Goal: Task Accomplishment & Management: Manage account settings

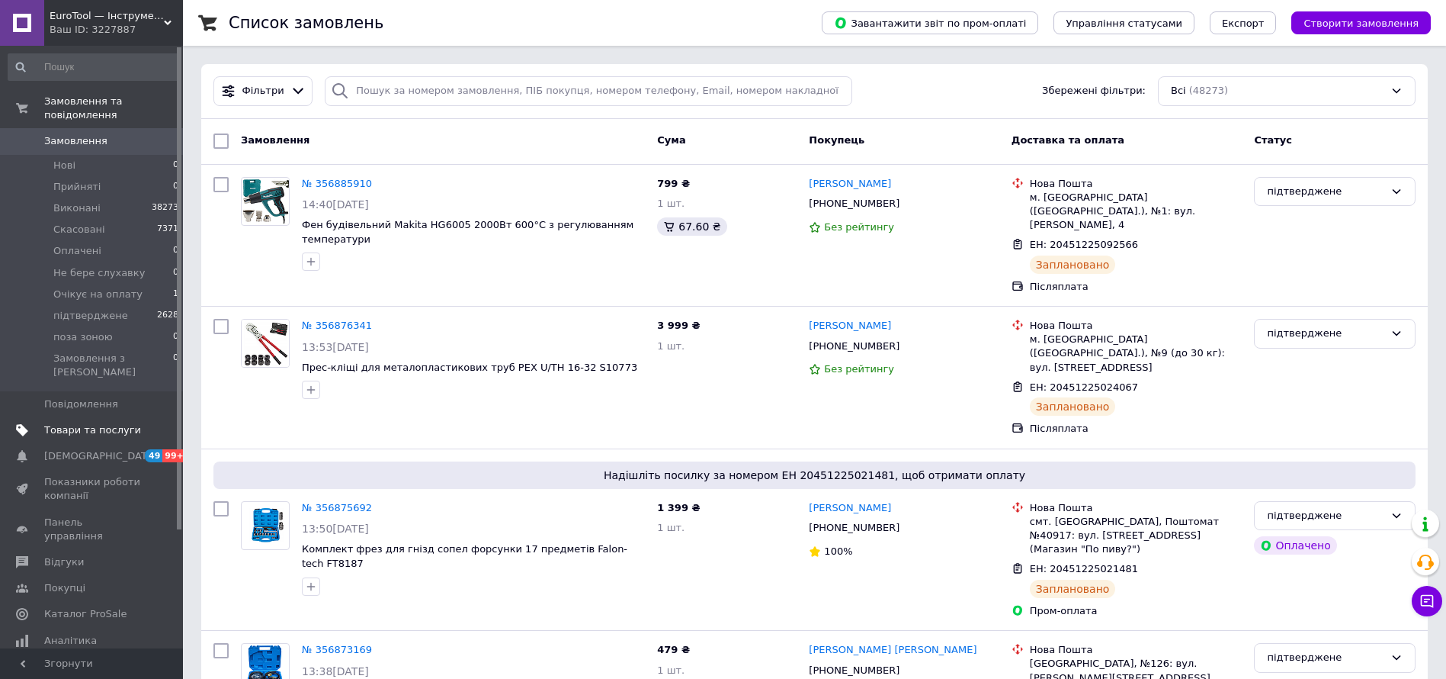
click at [112, 423] on span "Товари та послуги" at bounding box center [92, 430] width 97 height 14
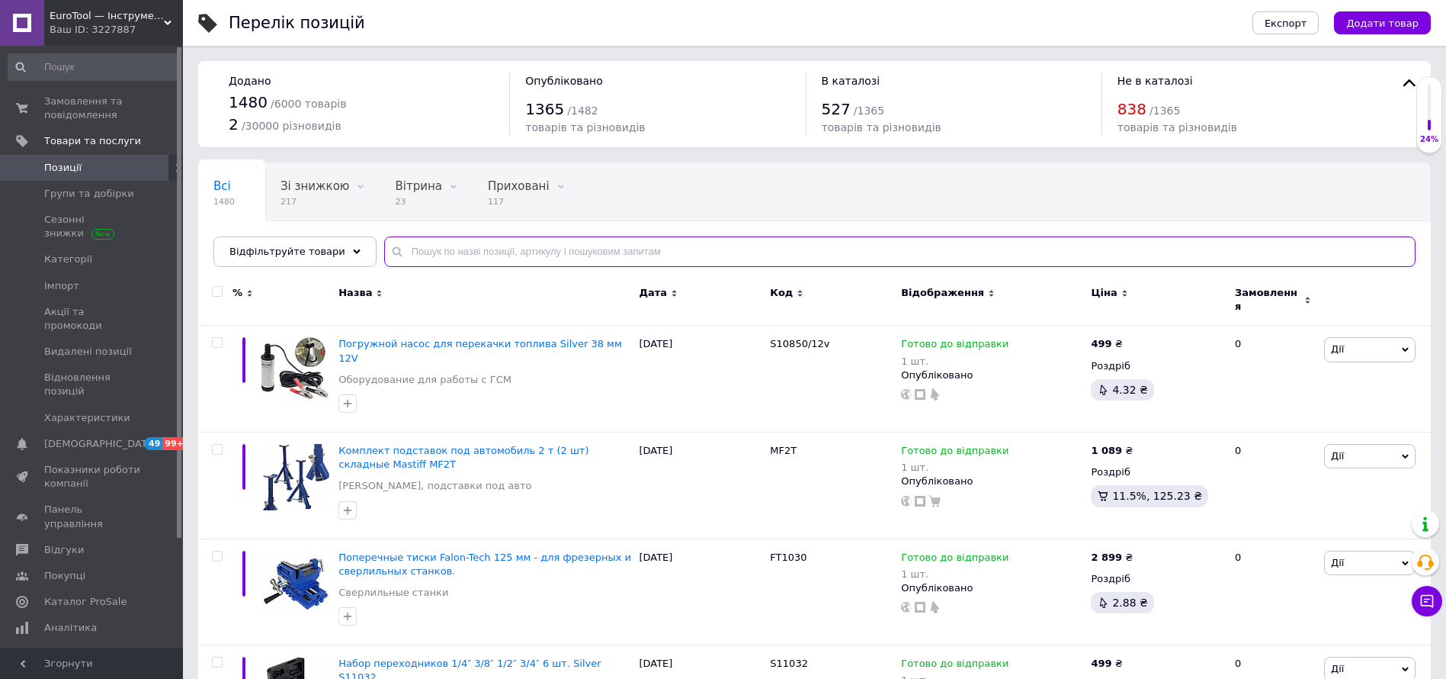
click at [545, 250] on input "text" at bounding box center [900, 251] width 1032 height 30
paste input "Нагрівач електричний 2000 Bт LEX LXZCH01T - 2ШТ!!"
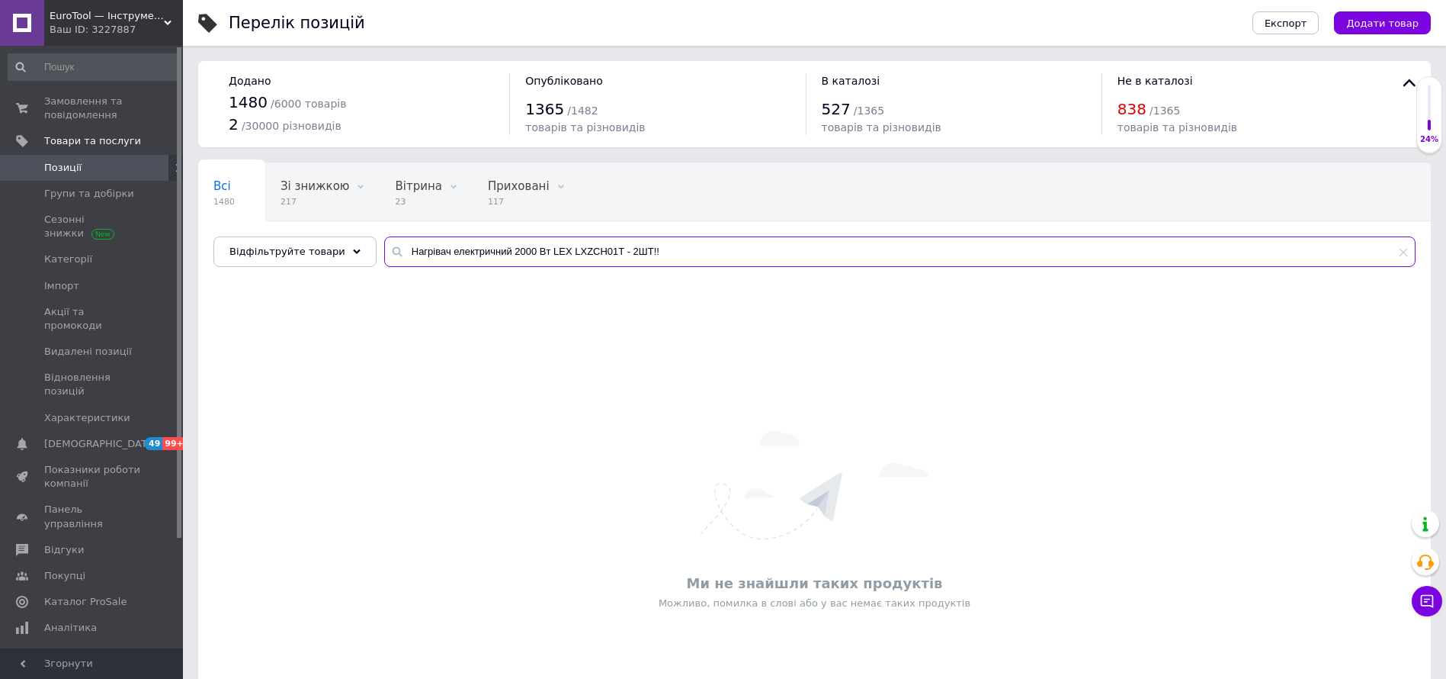
drag, startPoint x: 608, startPoint y: 249, endPoint x: 685, endPoint y: 262, distance: 78.0
click at [707, 252] on input "Нагрівач електричний 2000 Bт LEX LXZCH01T - 2ШТ!!" at bounding box center [900, 251] width 1032 height 30
drag, startPoint x: 534, startPoint y: 252, endPoint x: 362, endPoint y: 236, distance: 172.3
click at [362, 236] on div "Всі 1480 Зі знижкою 217 Видалити Редагувати Вітрина 23 Видалити Редагувати Прих…" at bounding box center [814, 214] width 1233 height 104
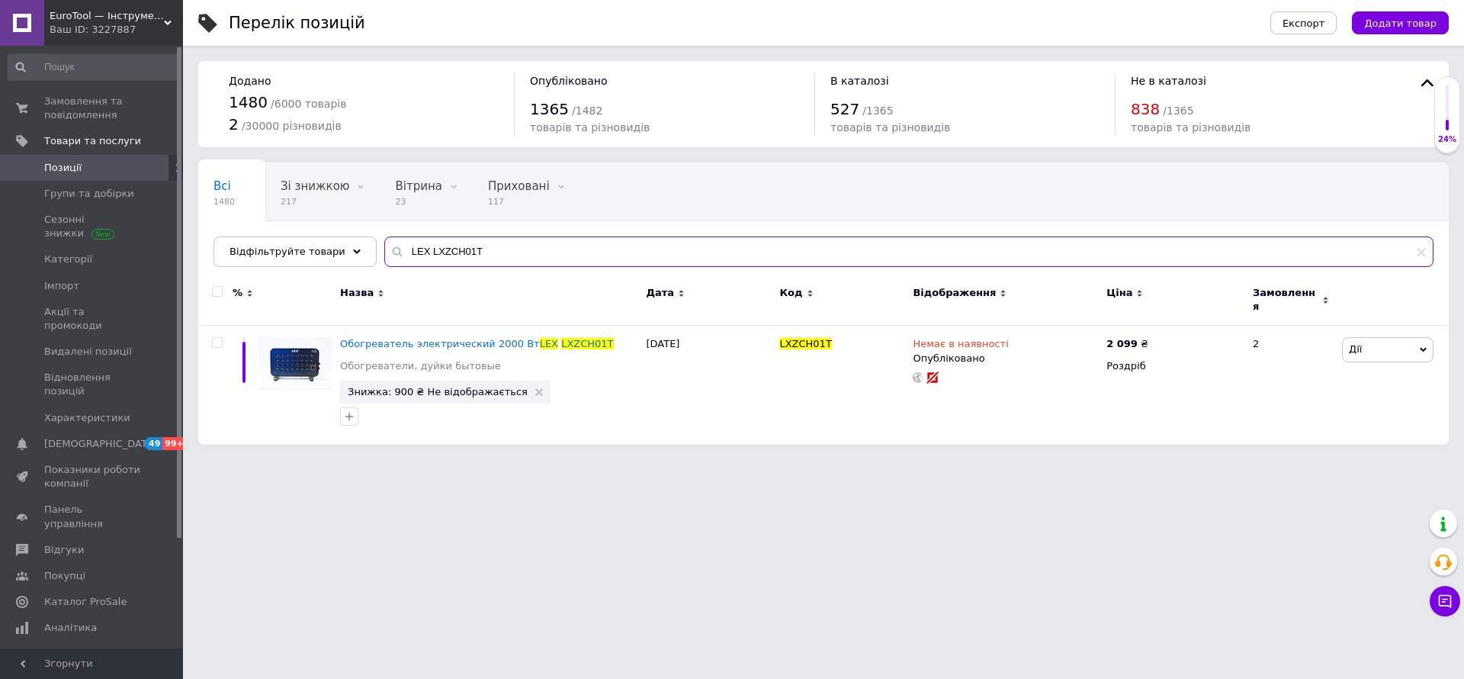
click at [522, 252] on input "LEX LXZCH01T" at bounding box center [908, 251] width 1049 height 30
type input "LEX LXZCH01T"
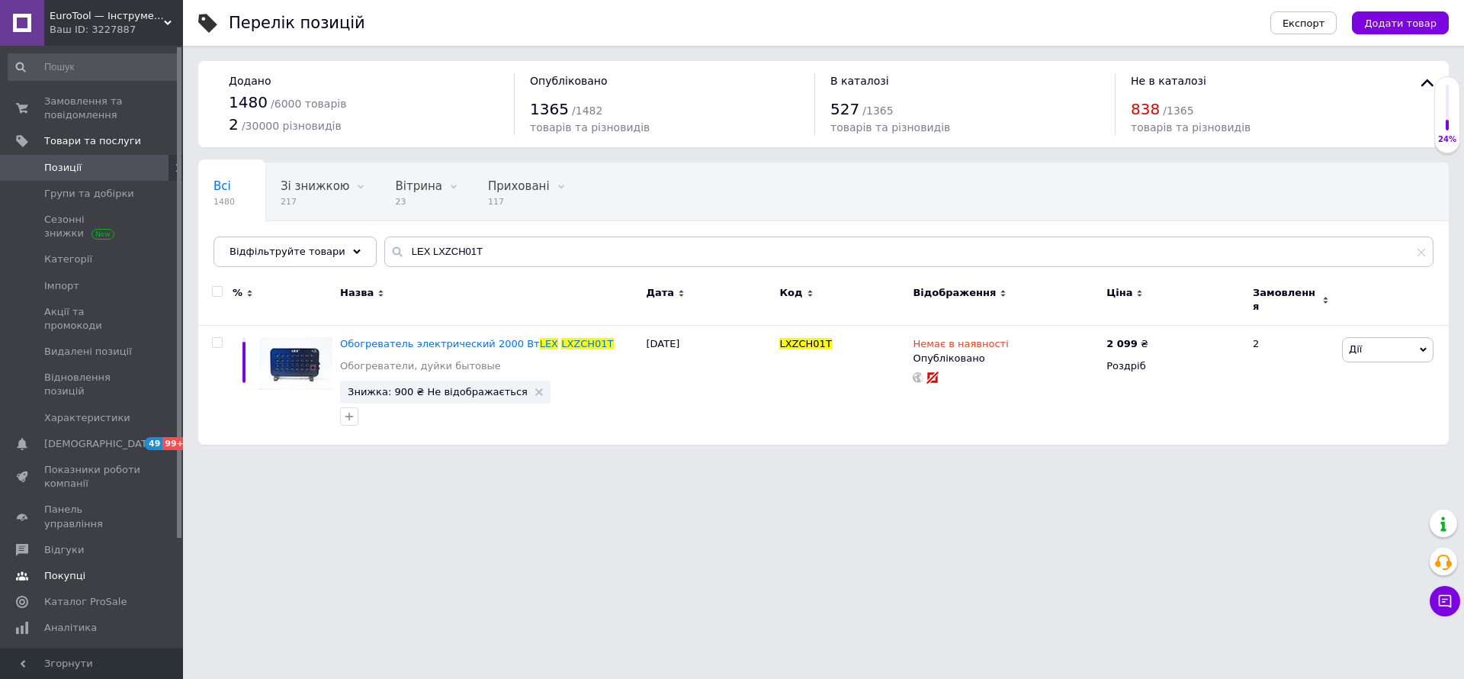
click at [100, 569] on span "Покупці" at bounding box center [92, 576] width 97 height 14
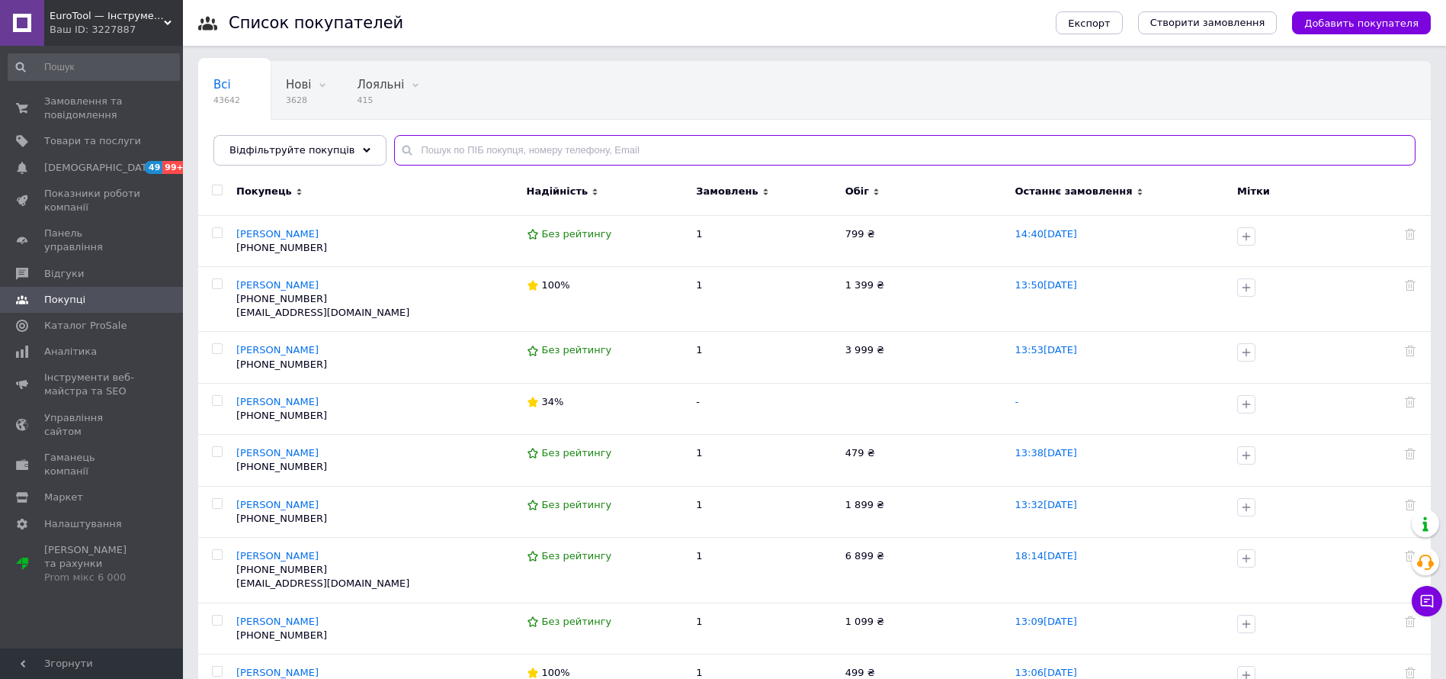
click at [425, 149] on input "text" at bounding box center [905, 150] width 1022 height 30
paste input "0639377777"
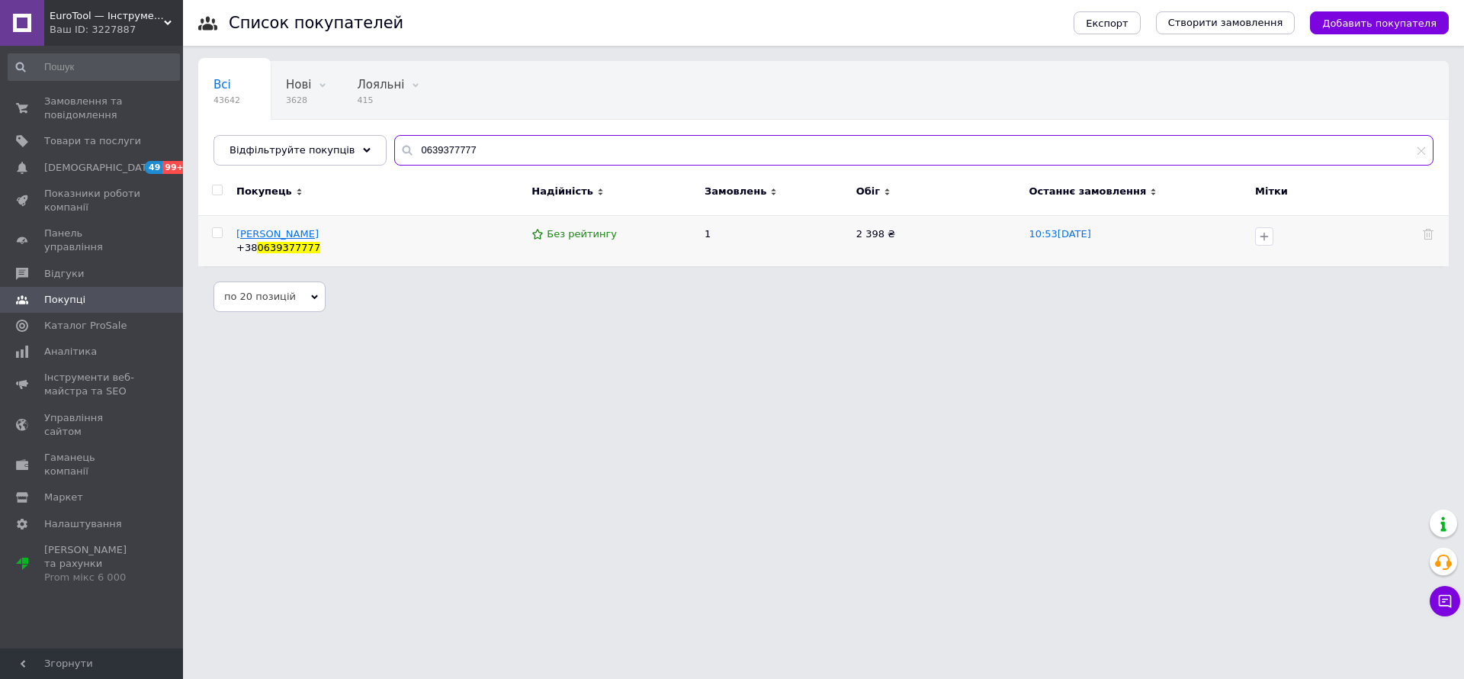
type input "0639377777"
click at [280, 230] on span "Кірієнко Володимир" at bounding box center [277, 233] width 82 height 11
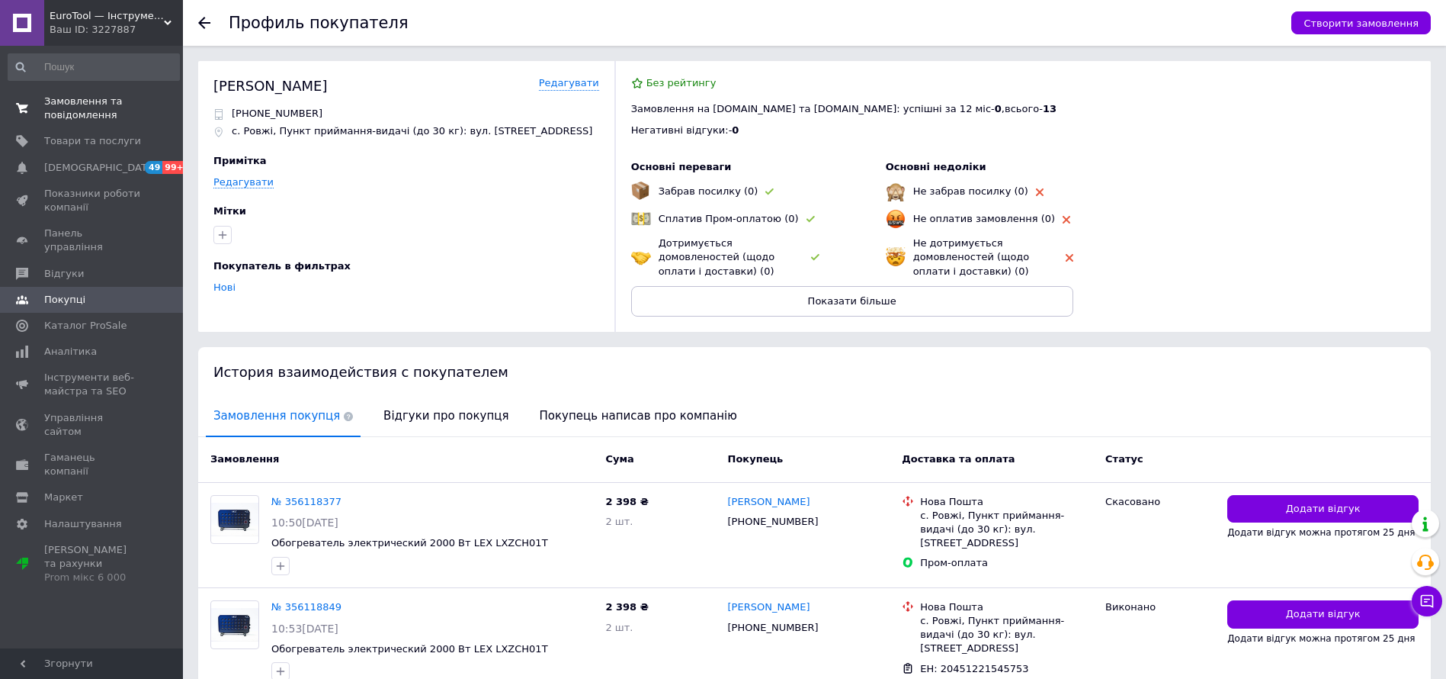
click at [56, 109] on span "Замовлення та повідомлення" at bounding box center [92, 108] width 97 height 27
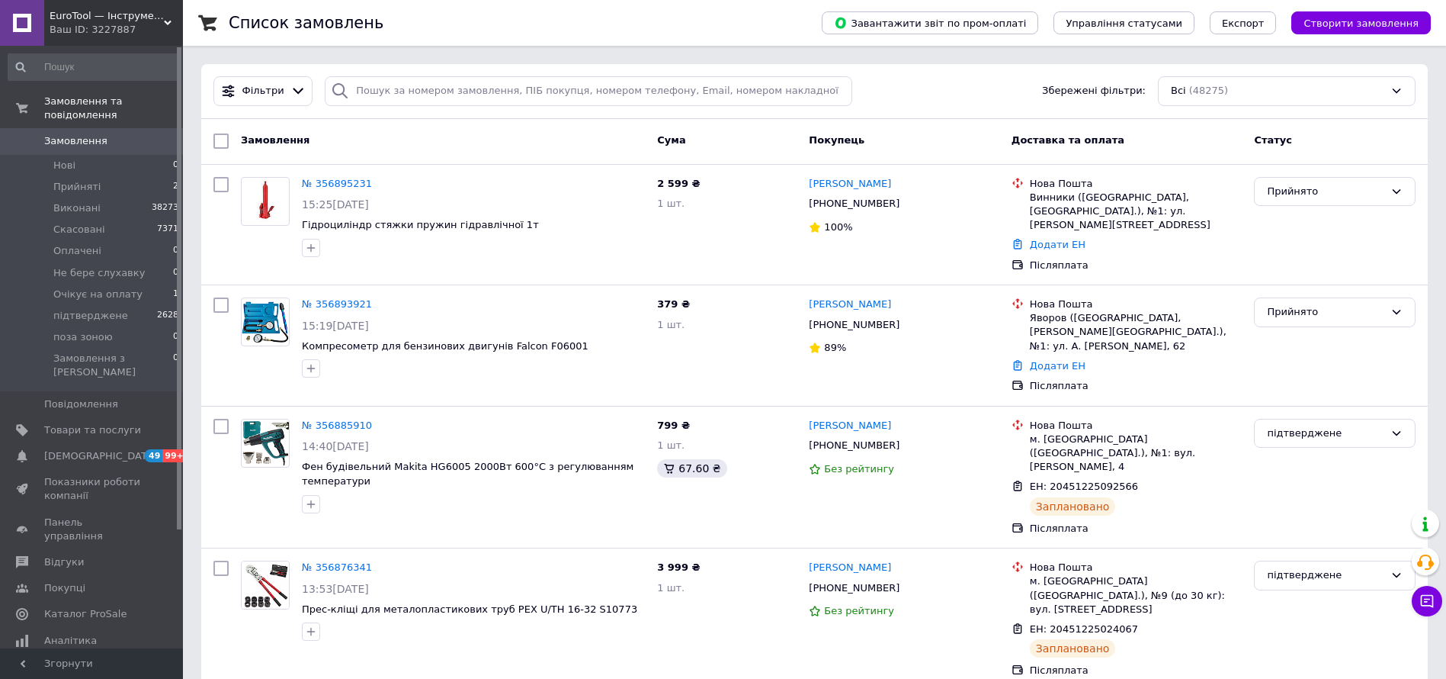
click at [327, 298] on link "№ 356893921" at bounding box center [337, 303] width 70 height 11
click at [332, 183] on link "№ 356895231" at bounding box center [337, 183] width 70 height 11
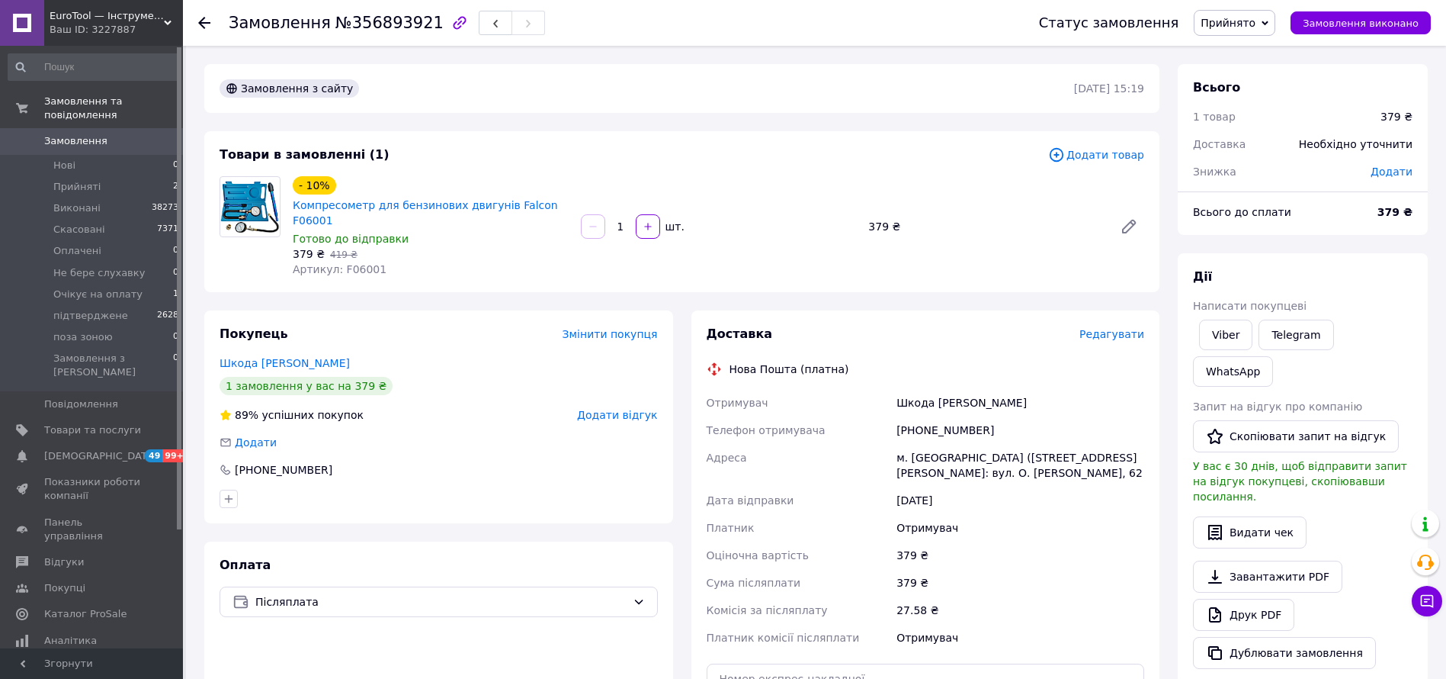
click at [1256, 22] on span "Прийнято" at bounding box center [1228, 23] width 55 height 12
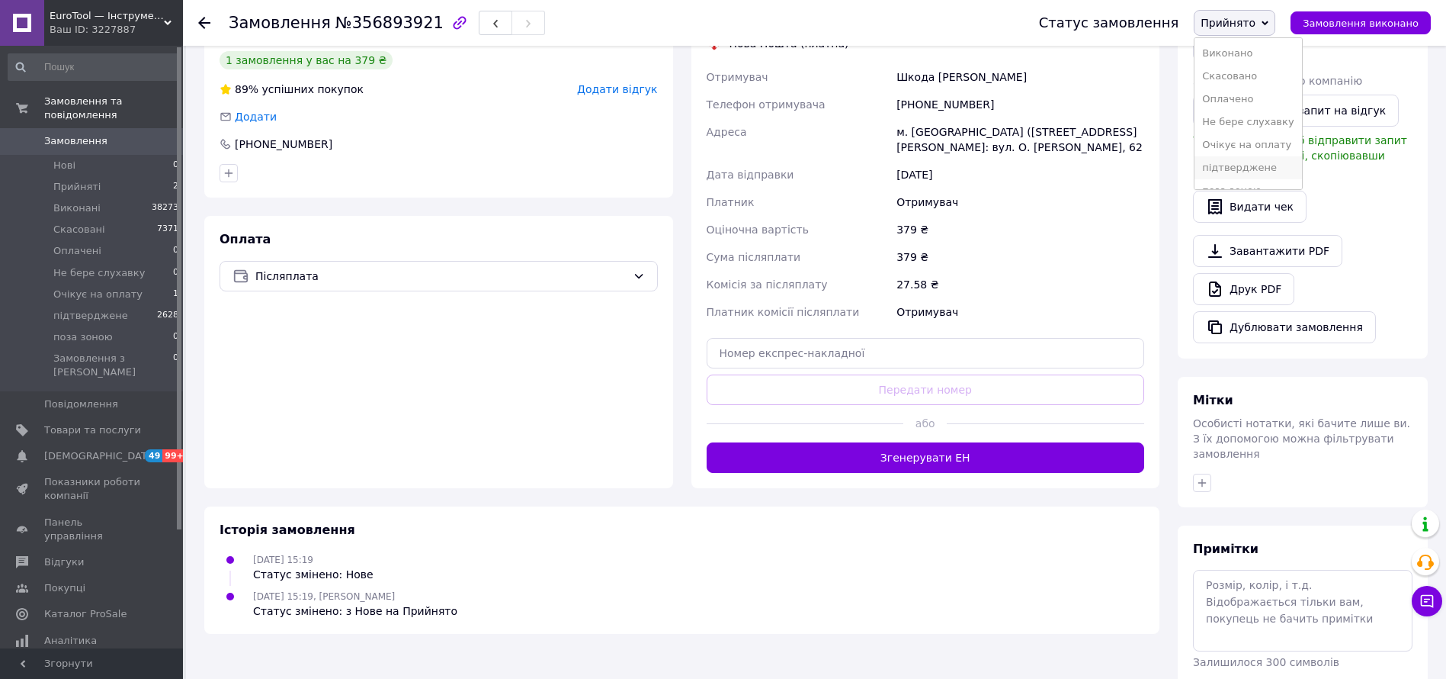
click at [1274, 164] on li "підтверджене" at bounding box center [1248, 167] width 107 height 23
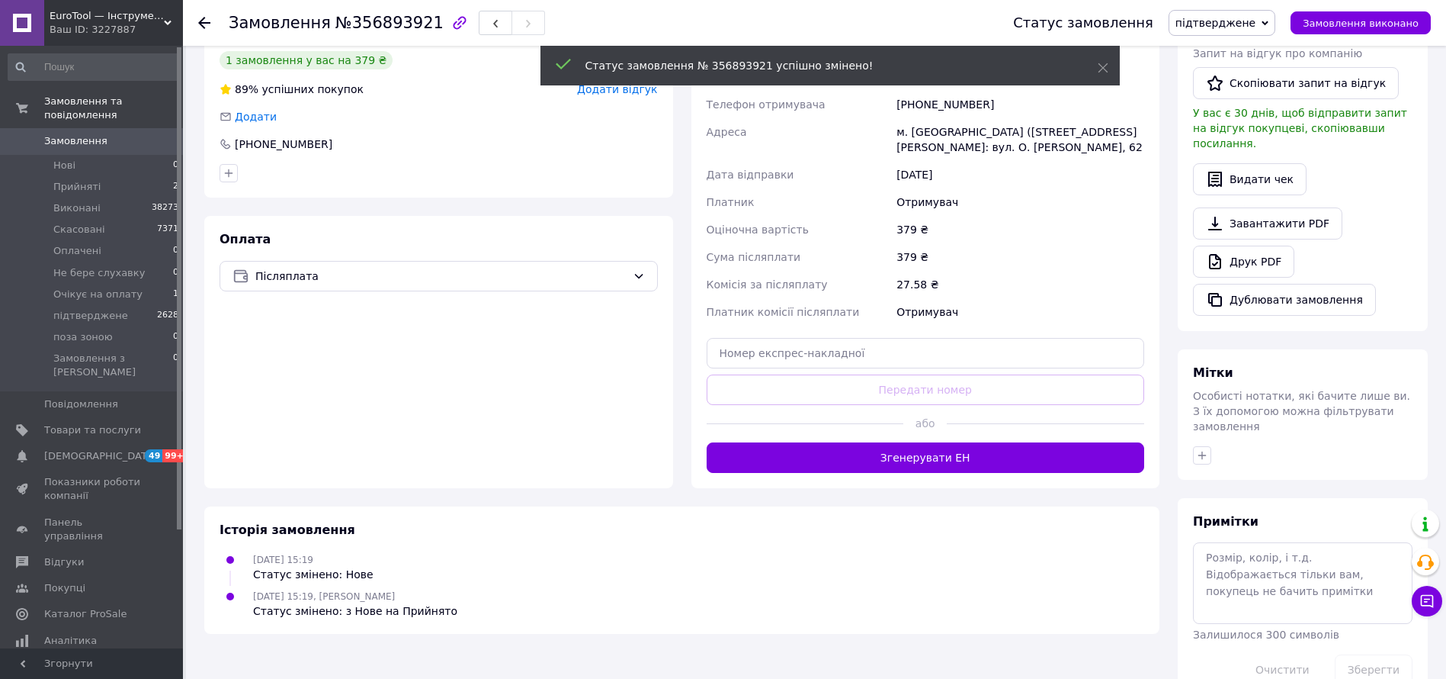
scroll to position [298, 0]
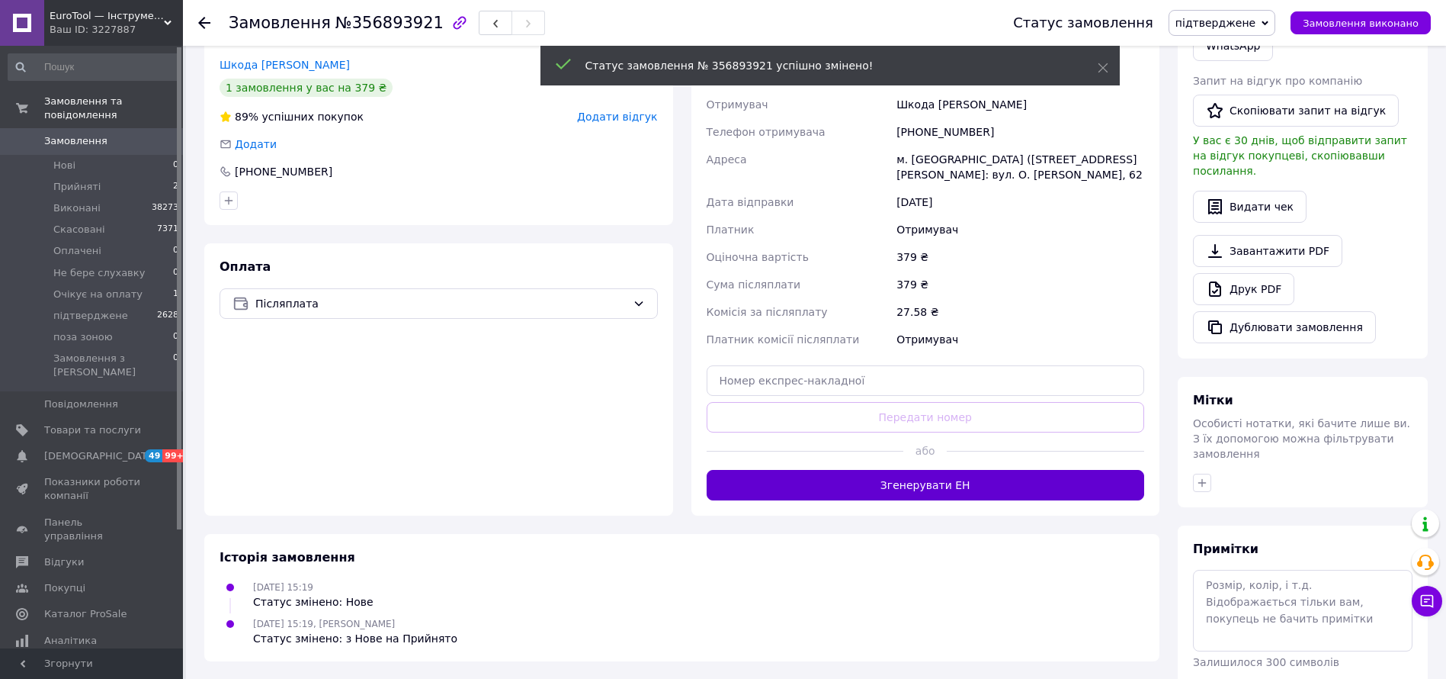
click at [966, 481] on button "Згенерувати ЕН" at bounding box center [926, 485] width 438 height 30
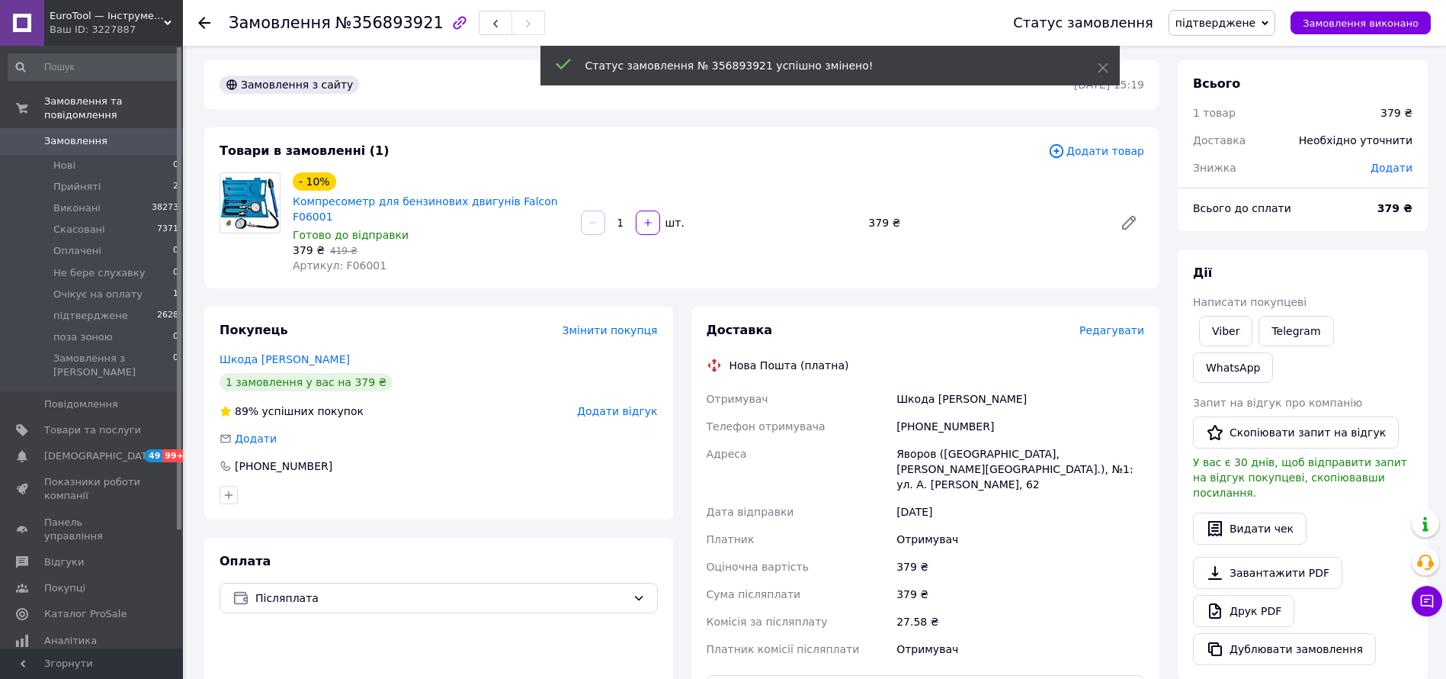
scroll to position [0, 0]
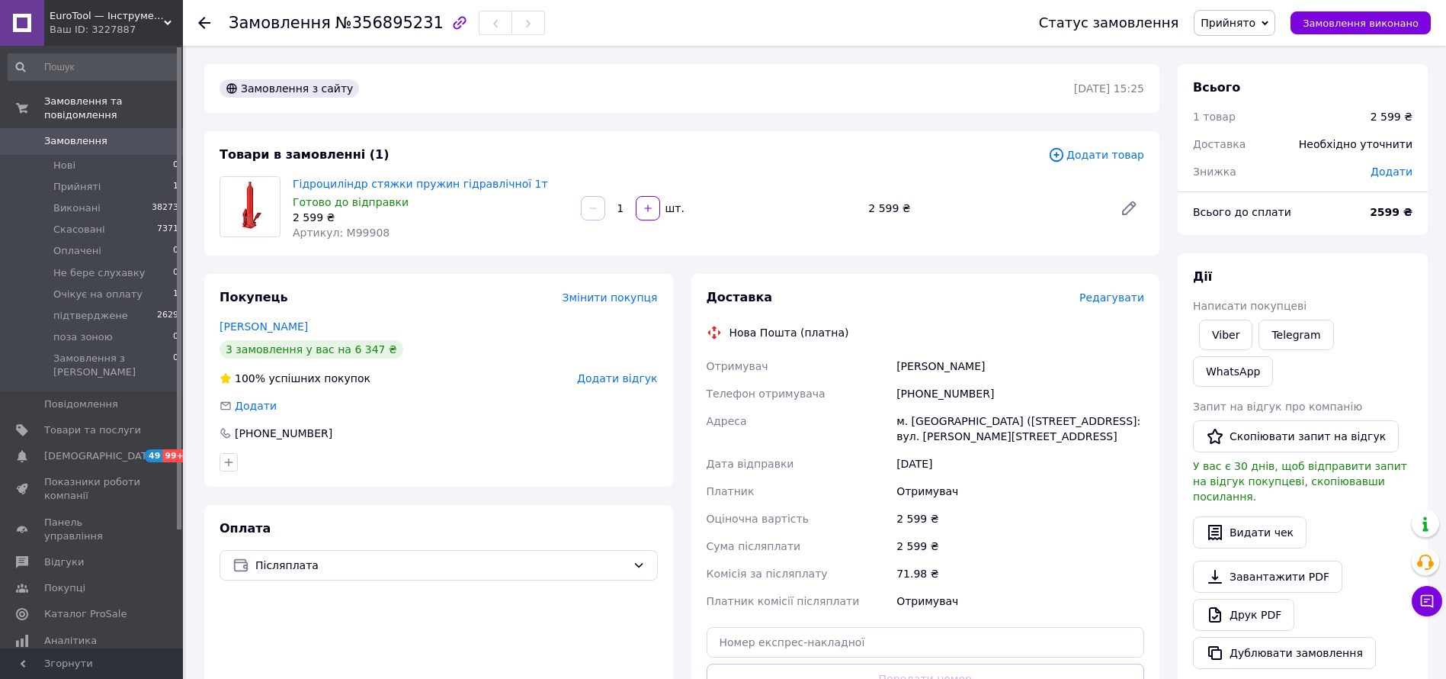
click at [1125, 297] on span "Редагувати" at bounding box center [1112, 297] width 65 height 12
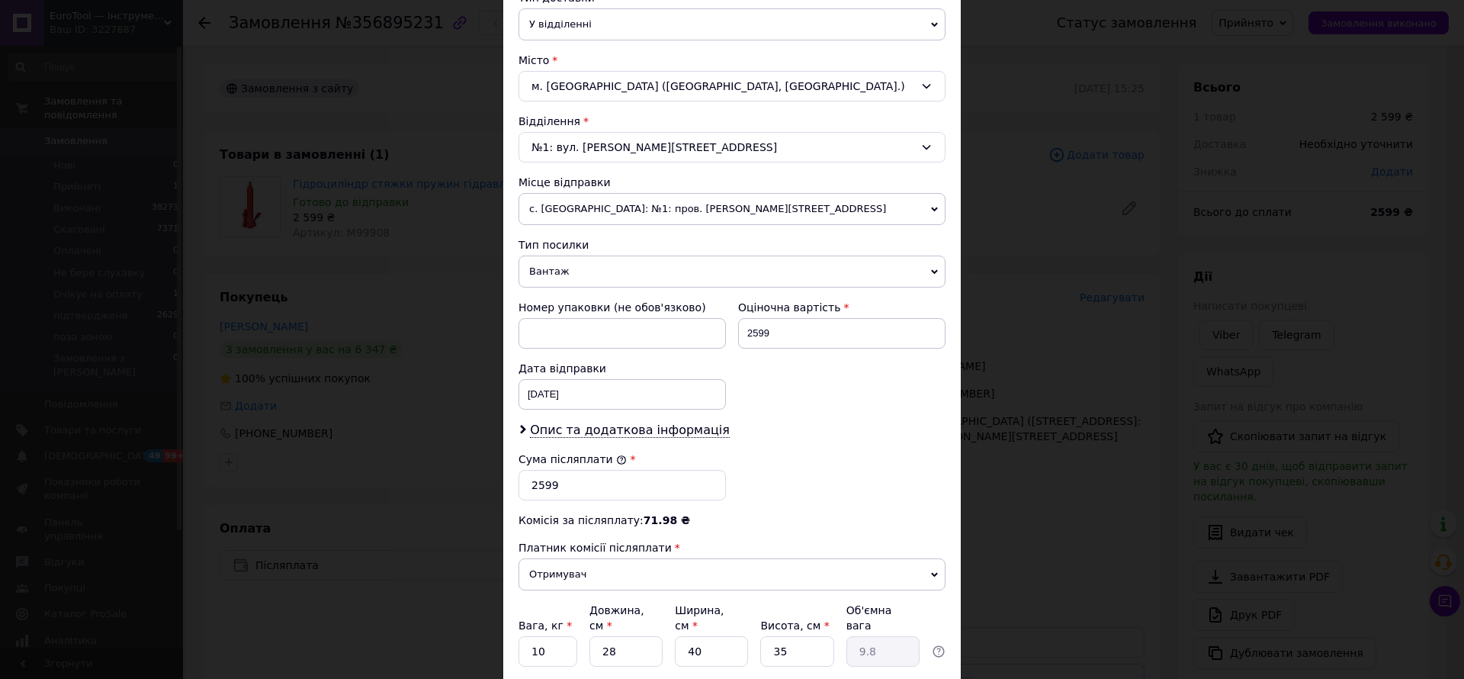
scroll to position [485, 0]
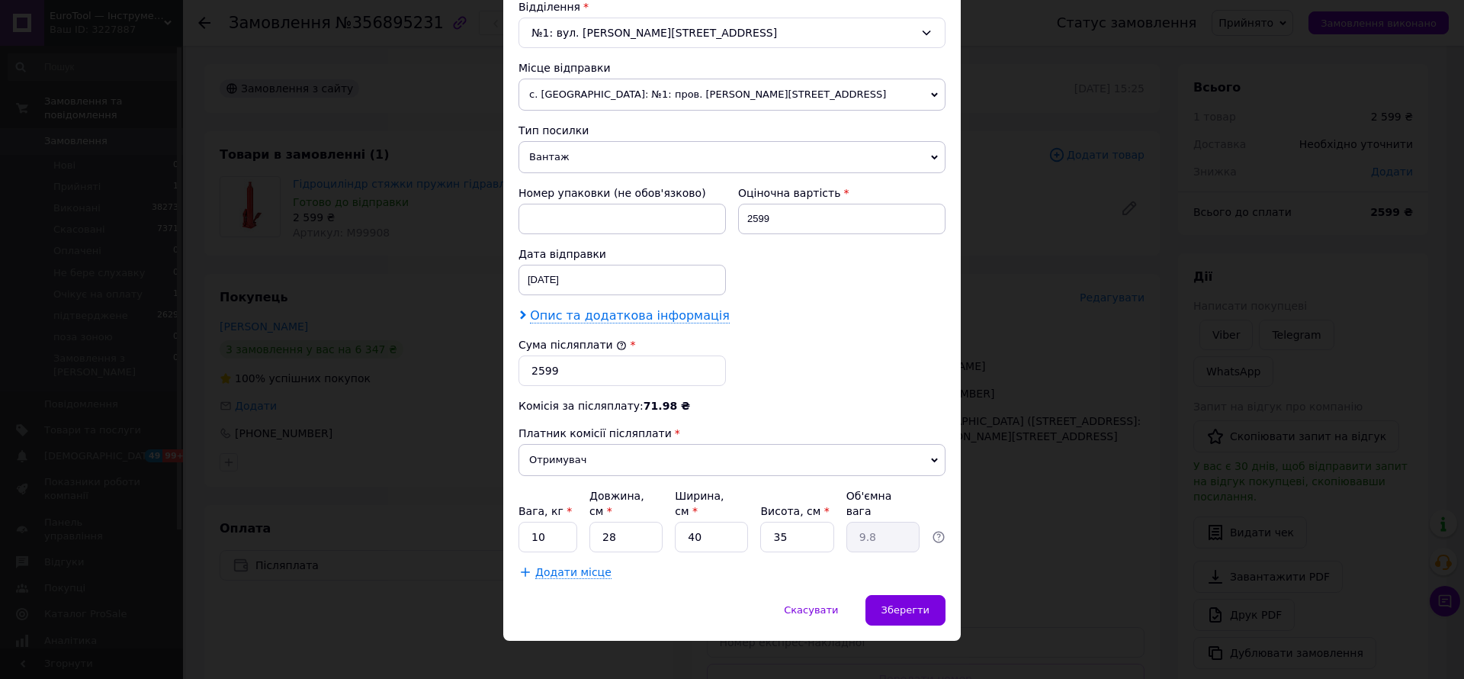
click at [672, 318] on span "Опис та додаткова інформація" at bounding box center [630, 315] width 200 height 15
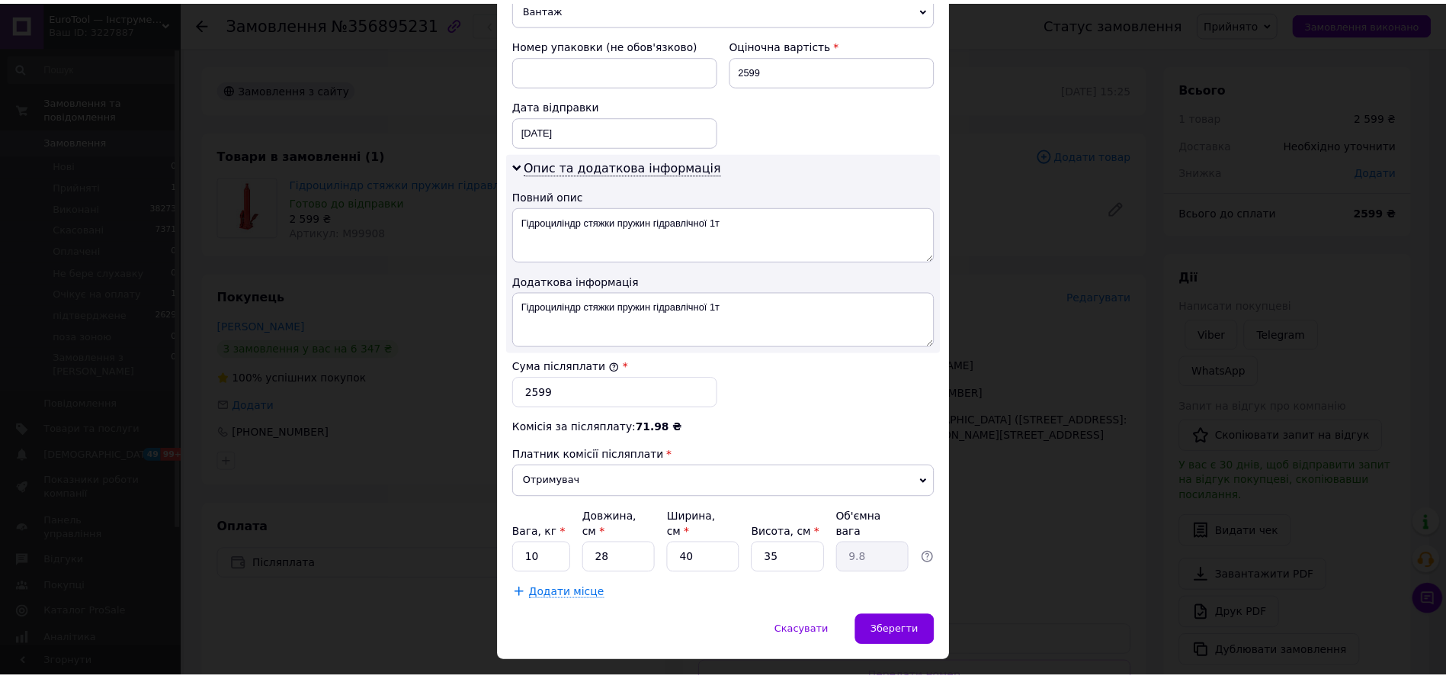
scroll to position [656, 0]
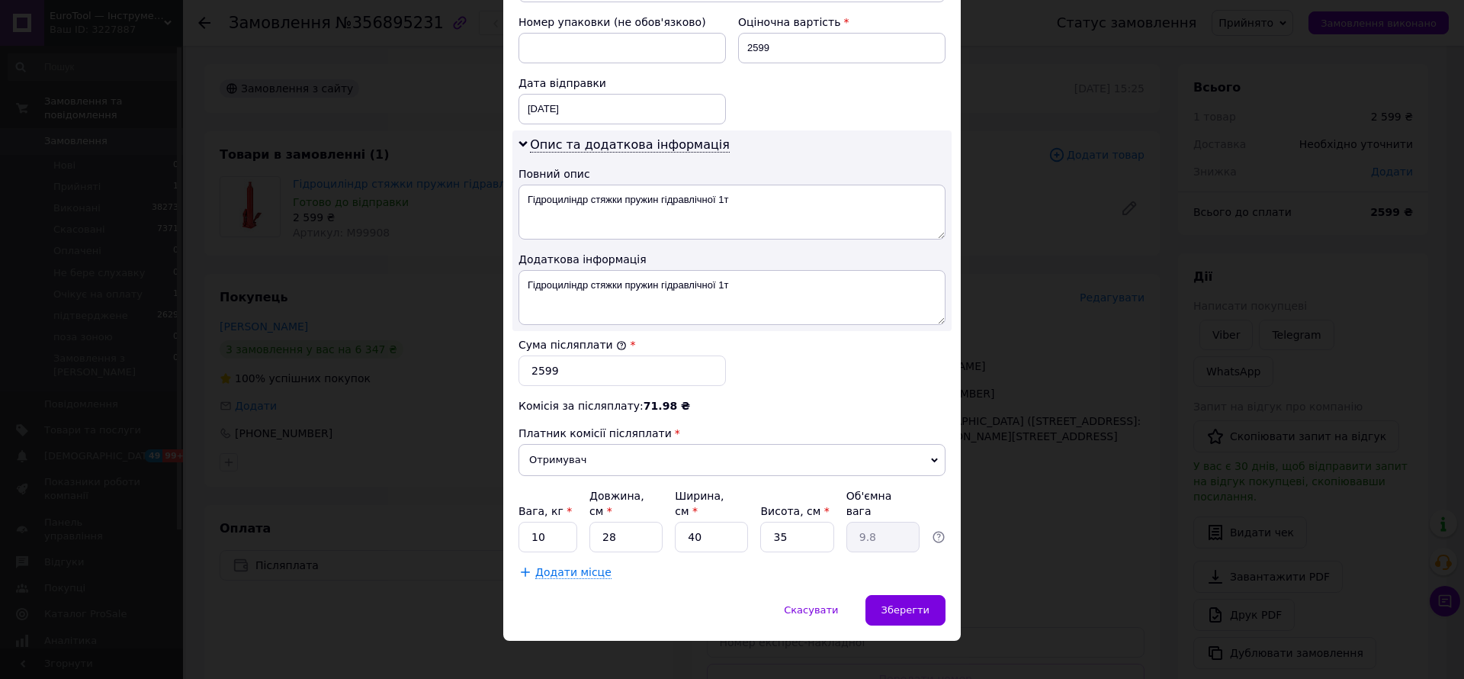
drag, startPoint x: 916, startPoint y: 564, endPoint x: 923, endPoint y: 570, distance: 9.2
click at [918, 567] on div "Спосіб доставки Нова Пошта (платна) Платник Отримувач Відправник Прізвище отрим…" at bounding box center [731, 19] width 457 height 1151
click at [935, 595] on div "Зберегти" at bounding box center [905, 610] width 80 height 30
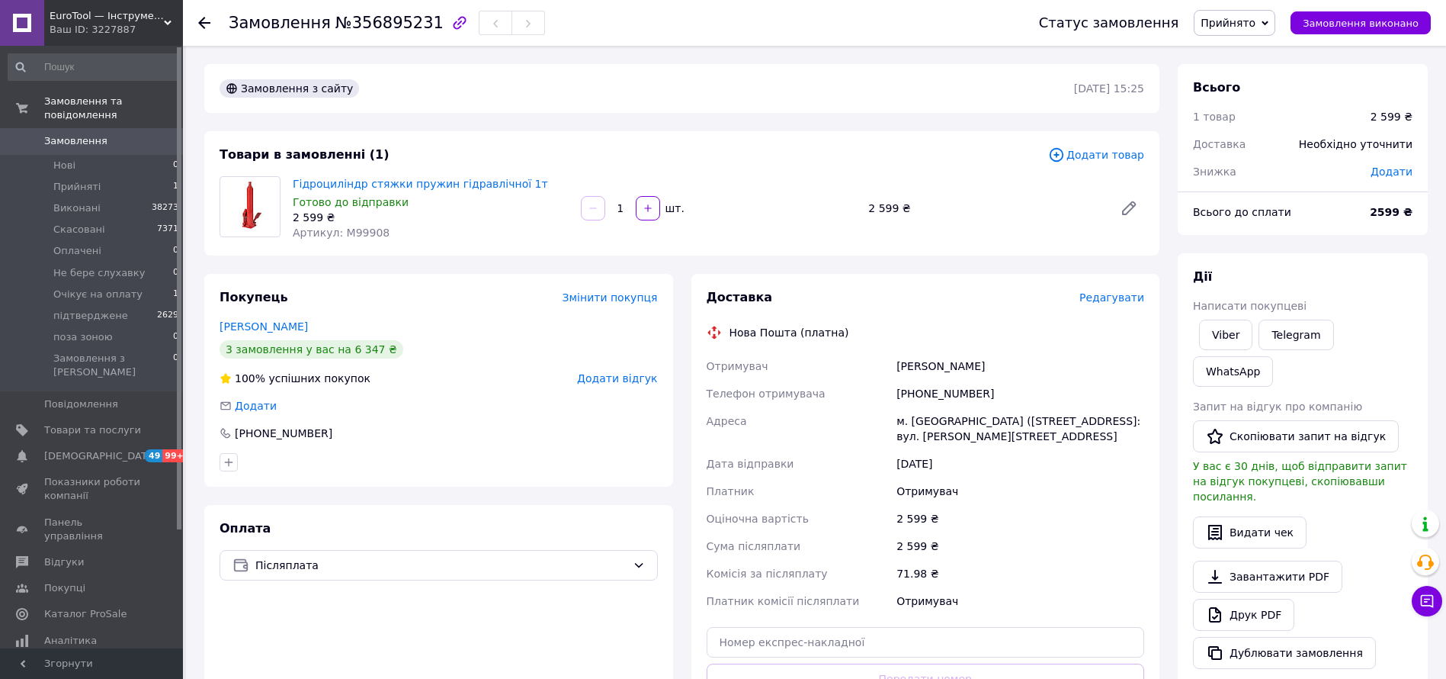
click at [1256, 23] on span "Прийнято" at bounding box center [1228, 23] width 55 height 12
click at [1271, 169] on li "підтверджене" at bounding box center [1248, 167] width 107 height 23
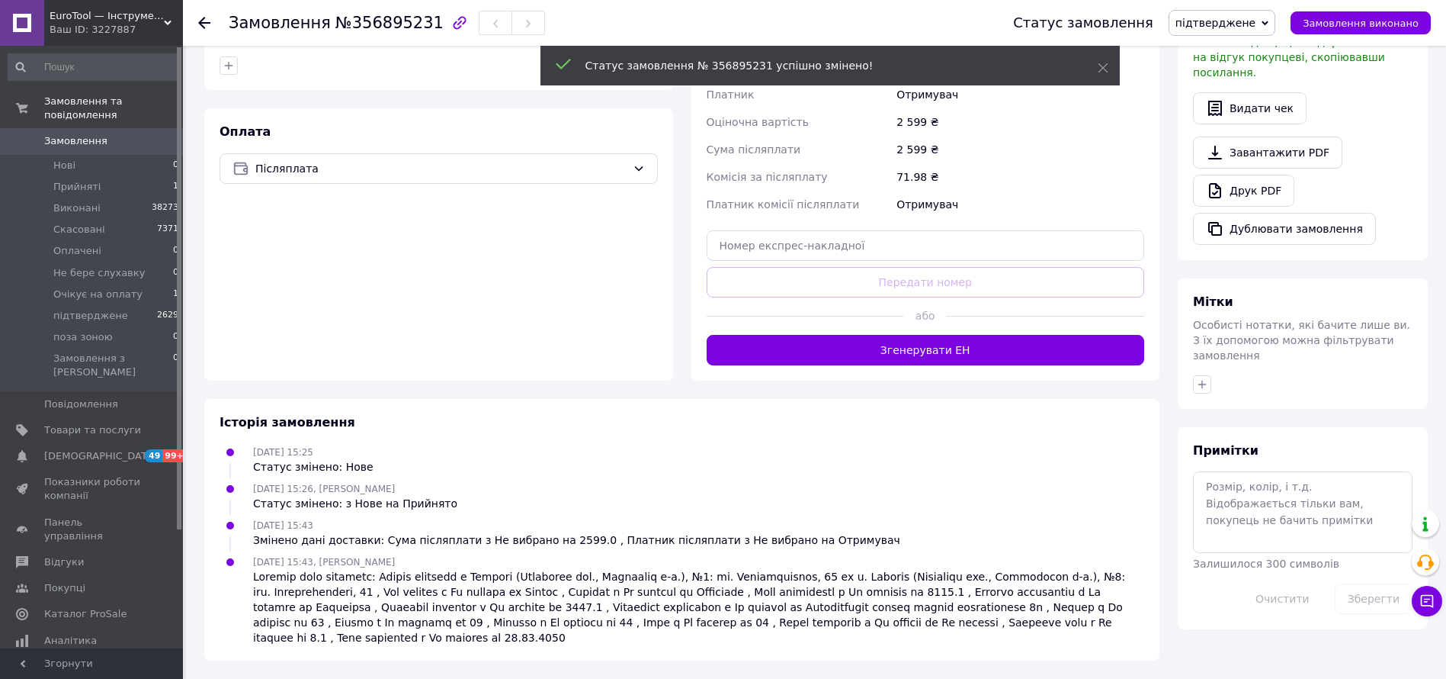
click at [881, 345] on button "Згенерувати ЕН" at bounding box center [926, 350] width 438 height 30
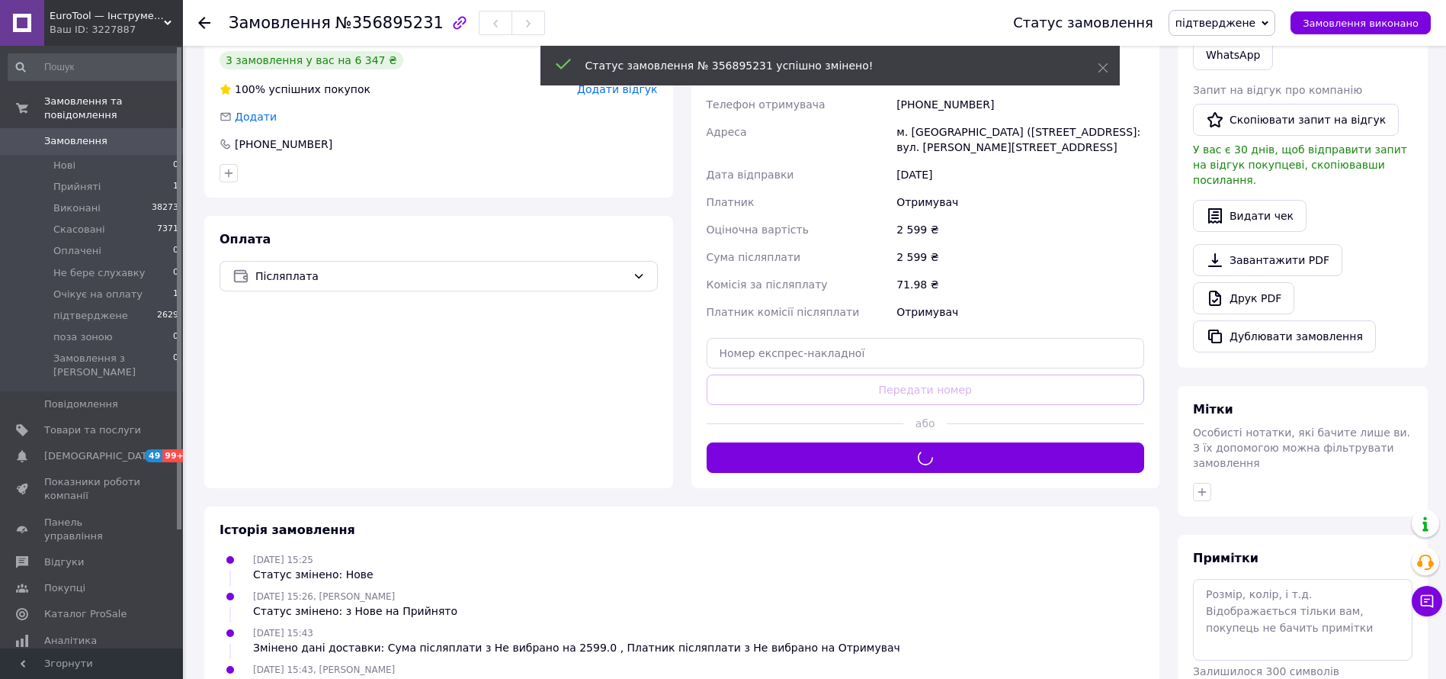
scroll to position [0, 0]
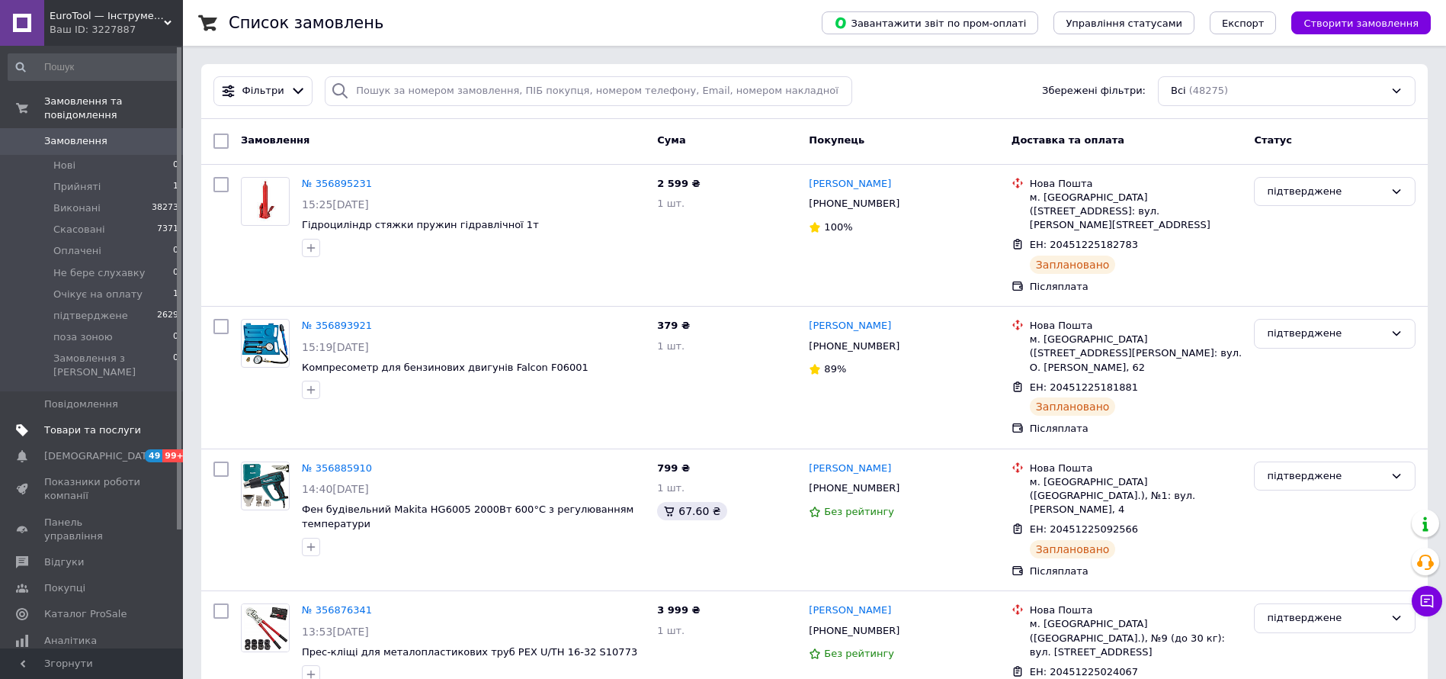
click at [104, 423] on span "Товари та послуги" at bounding box center [92, 430] width 97 height 14
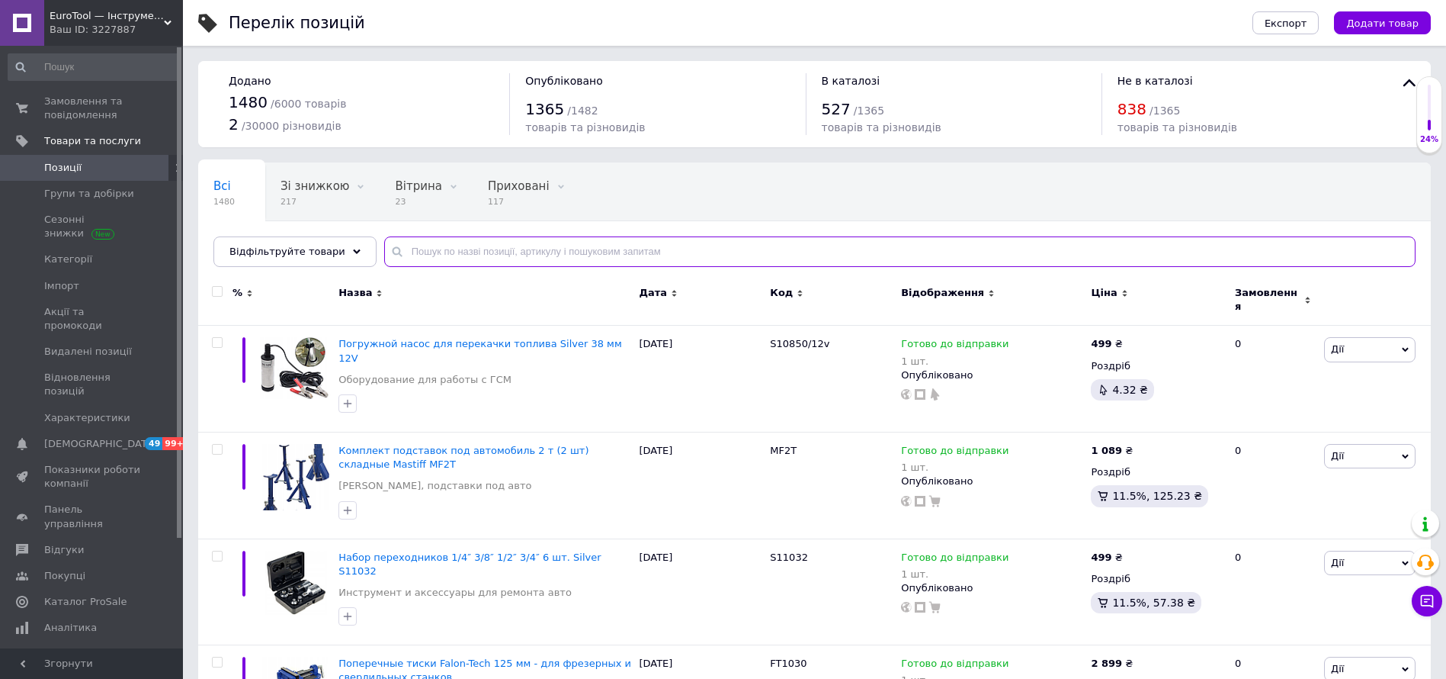
click at [706, 244] on input "text" at bounding box center [900, 251] width 1032 height 30
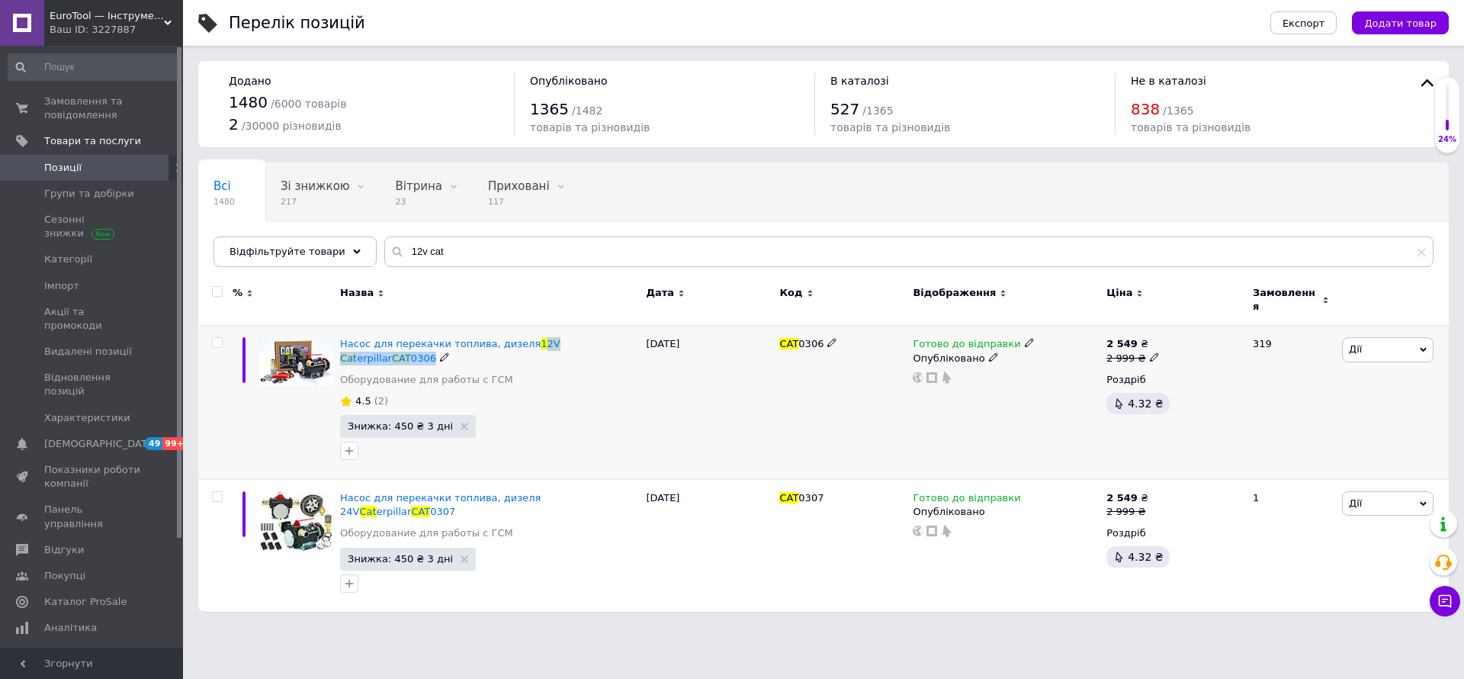
drag, startPoint x: 617, startPoint y: 333, endPoint x: 520, endPoint y: 325, distance: 97.2
click at [521, 337] on div "Насос для перекачки топлива, дизеля 12V Cat erpillar CAT 0306" at bounding box center [489, 350] width 298 height 27
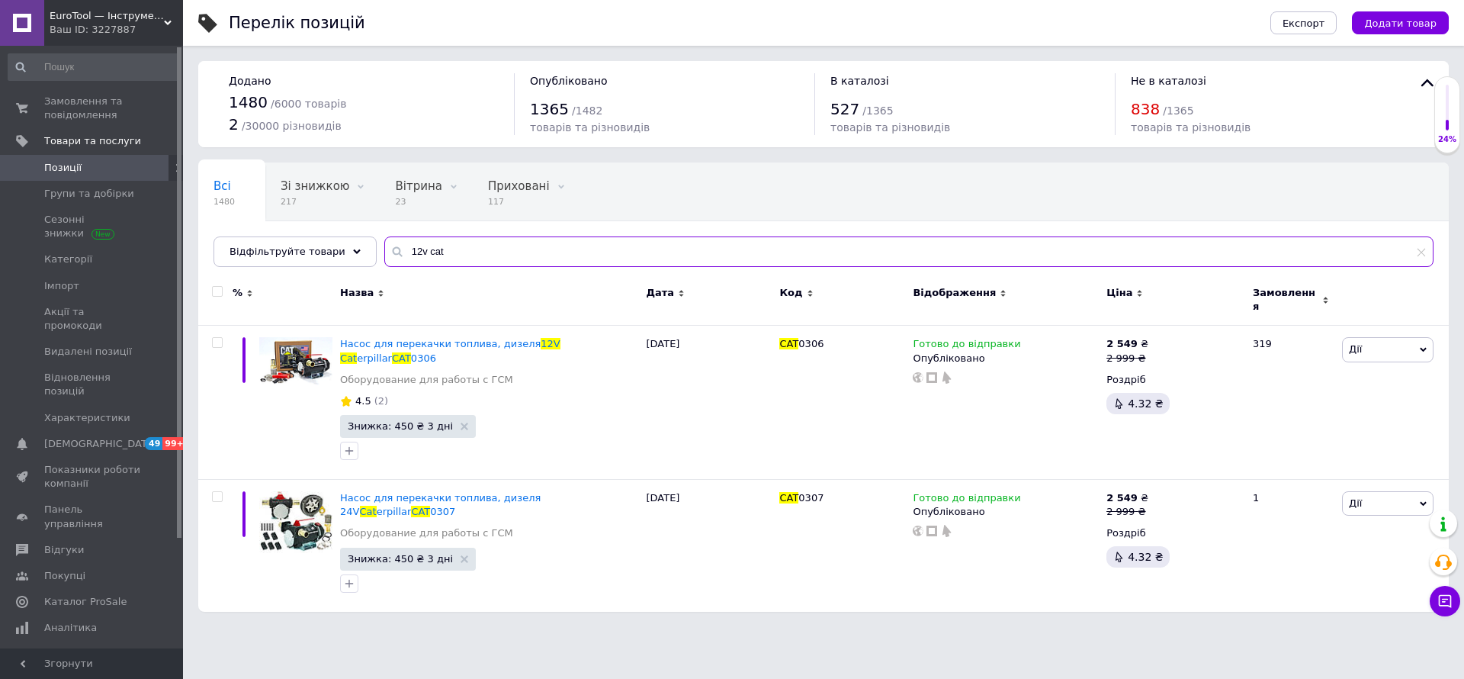
click at [528, 250] on input "12v cat" at bounding box center [908, 251] width 1049 height 30
click at [530, 249] on input "12v cat" at bounding box center [908, 251] width 1049 height 30
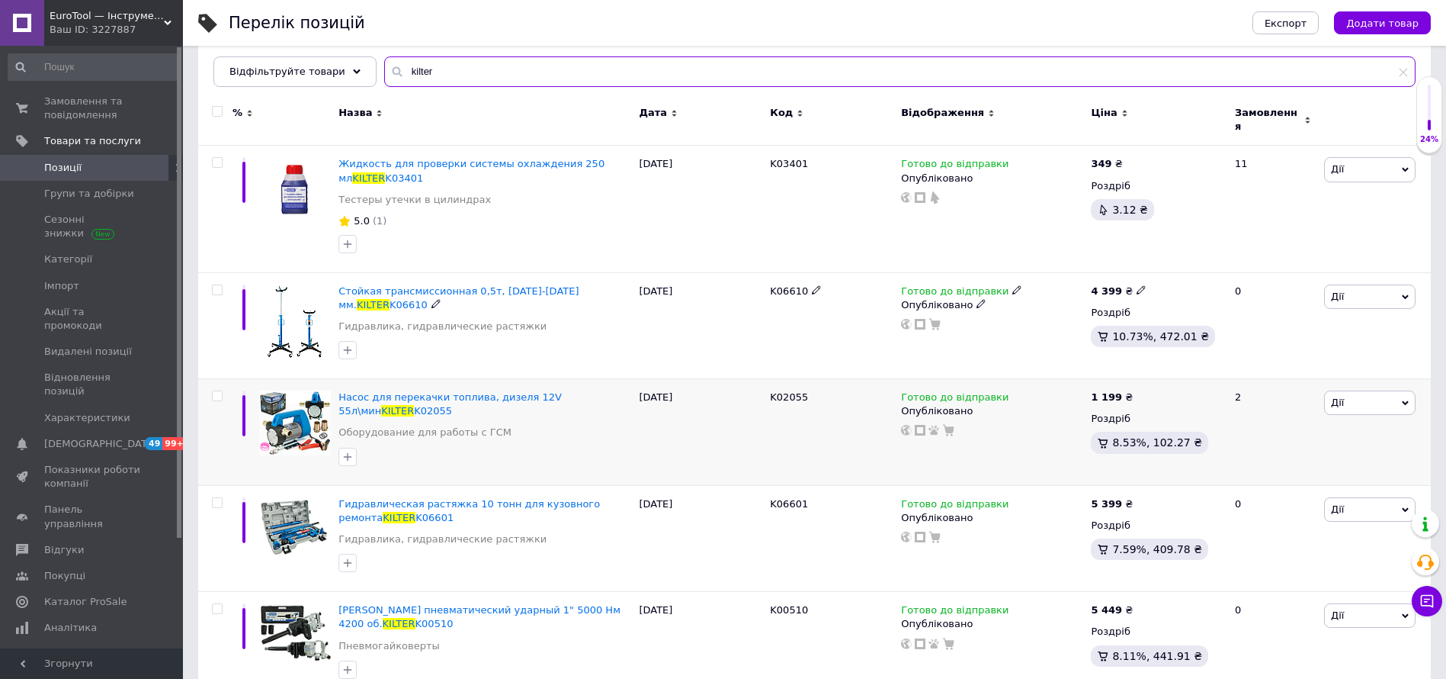
scroll to position [229, 0]
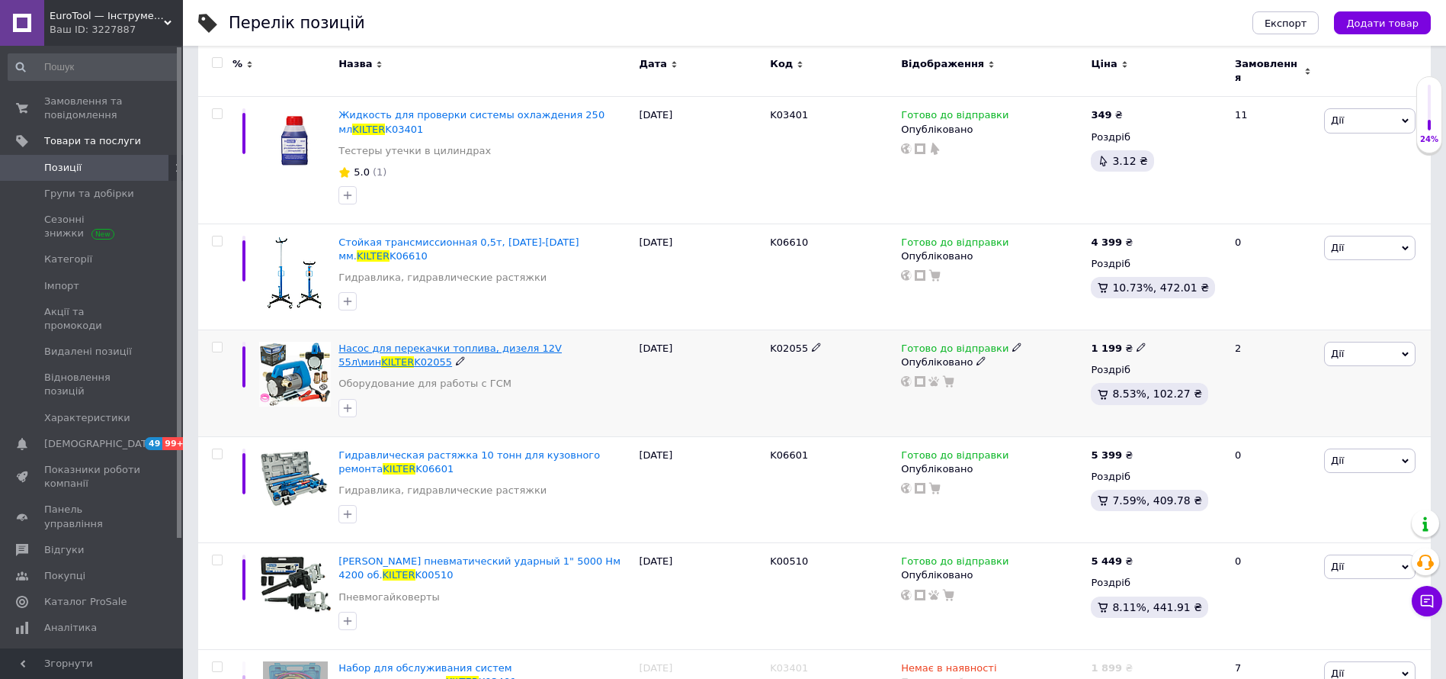
type input "kilter"
drag, startPoint x: 88, startPoint y: 126, endPoint x: 85, endPoint y: 110, distance: 16.5
click at [88, 127] on link "Замовлення та повідомлення 0 0" at bounding box center [94, 108] width 188 height 40
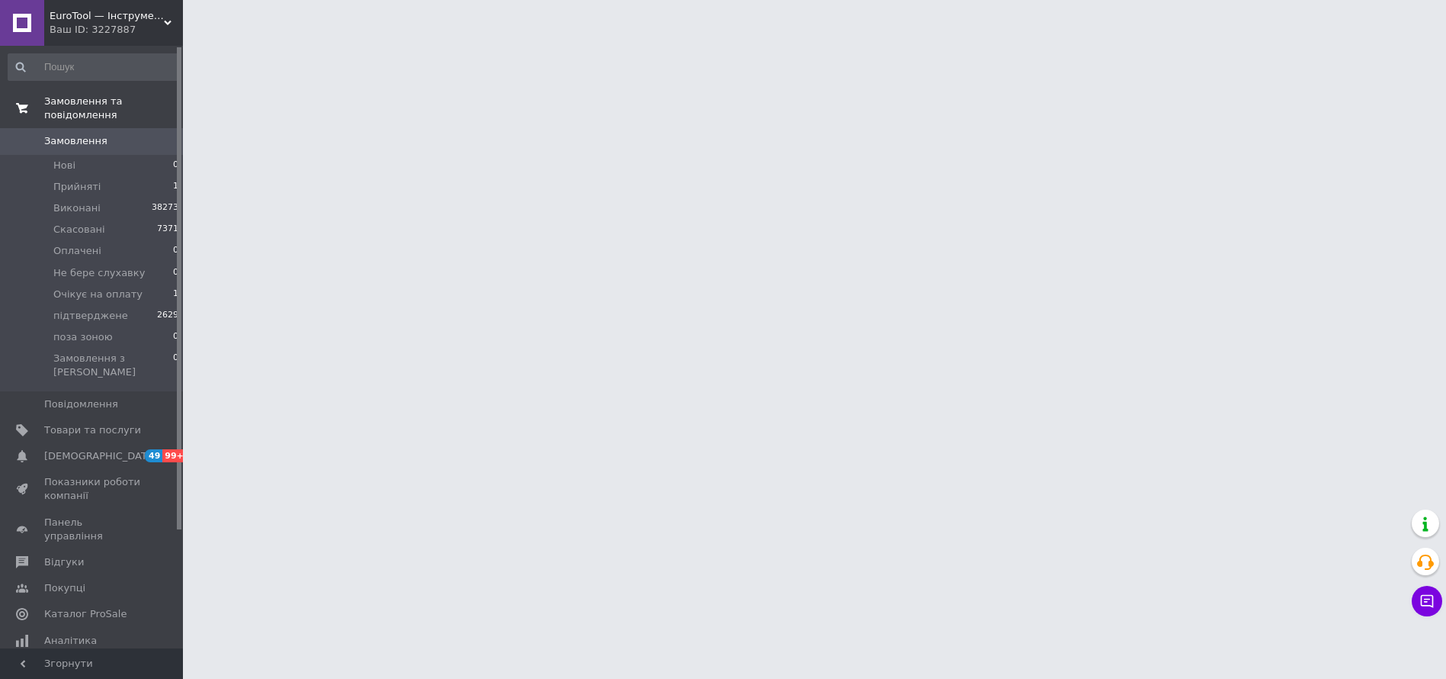
click at [85, 110] on link "Замовлення та повідомлення" at bounding box center [94, 108] width 188 height 40
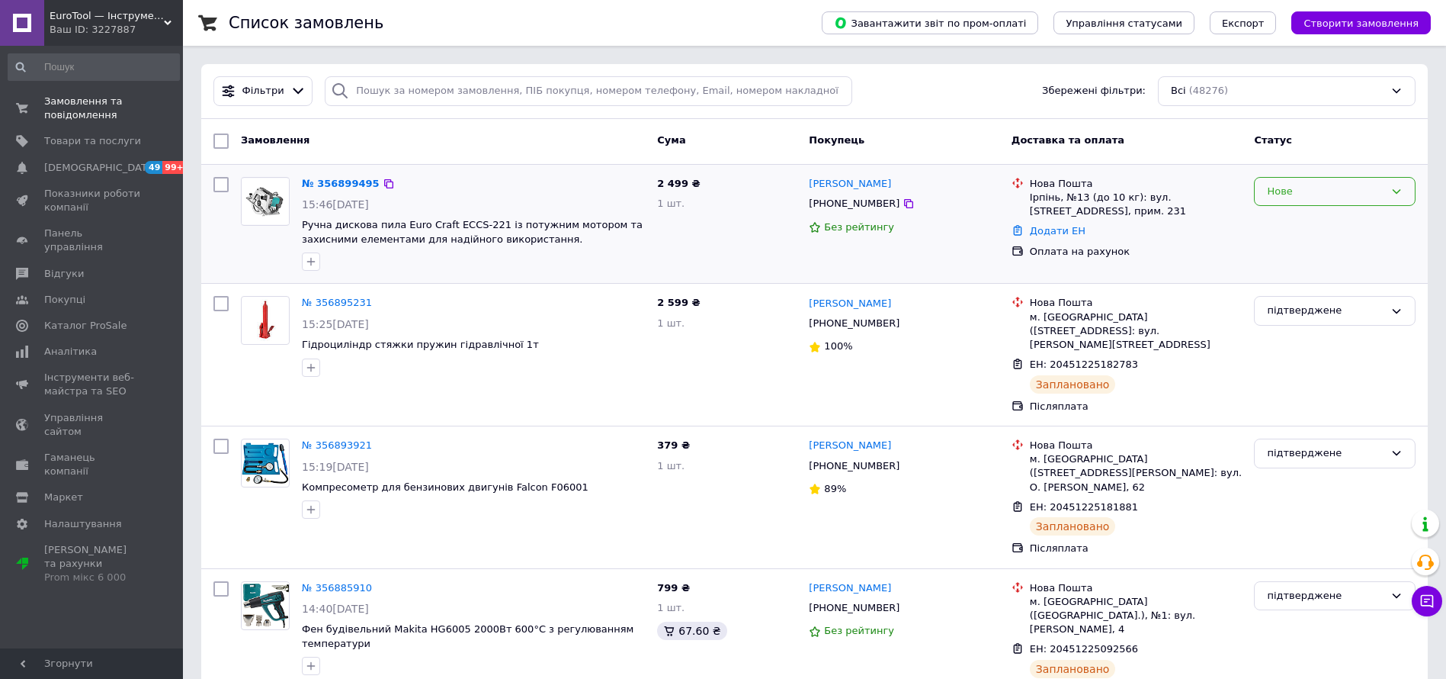
click at [1316, 200] on div "Нове" at bounding box center [1335, 192] width 162 height 30
click at [1316, 215] on li "Прийнято" at bounding box center [1335, 223] width 160 height 28
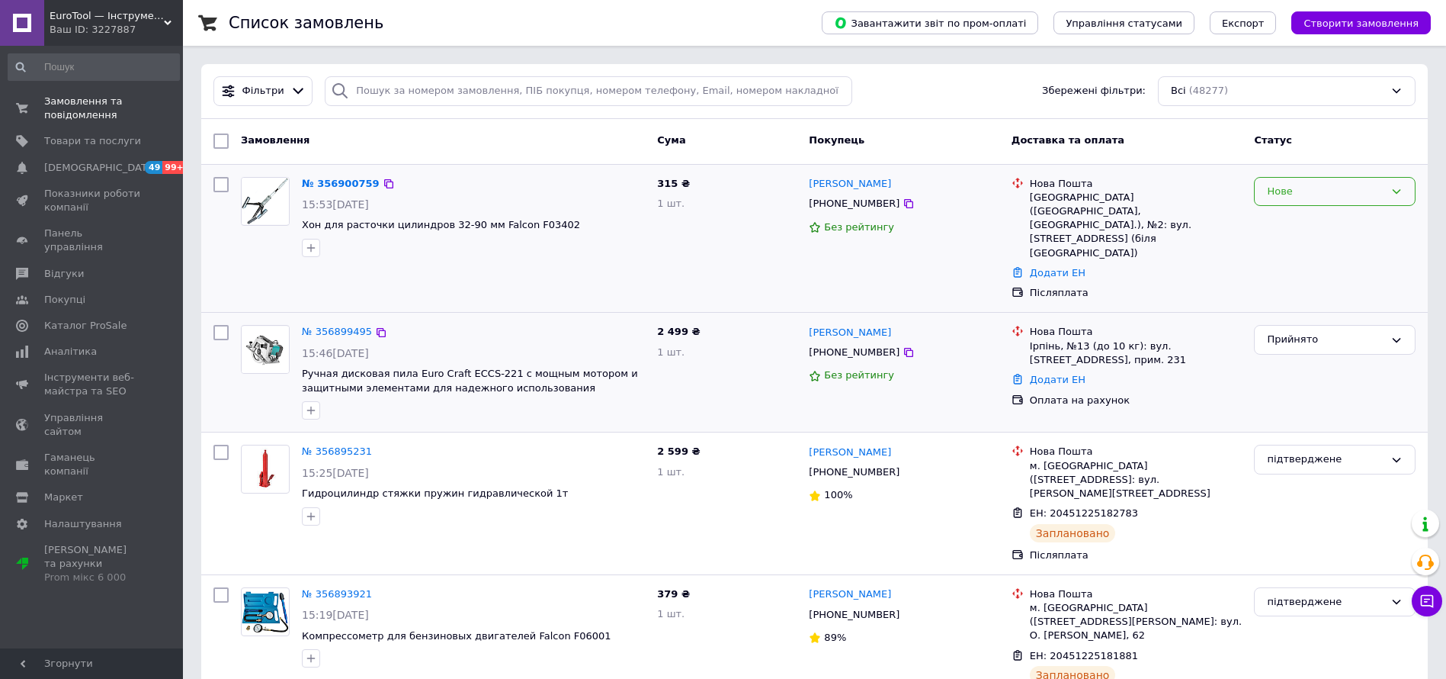
click at [1329, 197] on div "Нове" at bounding box center [1325, 192] width 117 height 16
click at [1327, 229] on li "Прийнято" at bounding box center [1335, 223] width 160 height 28
click at [344, 326] on link "№ 356899495" at bounding box center [337, 331] width 70 height 11
click at [324, 182] on link "№ 356900759" at bounding box center [337, 183] width 70 height 11
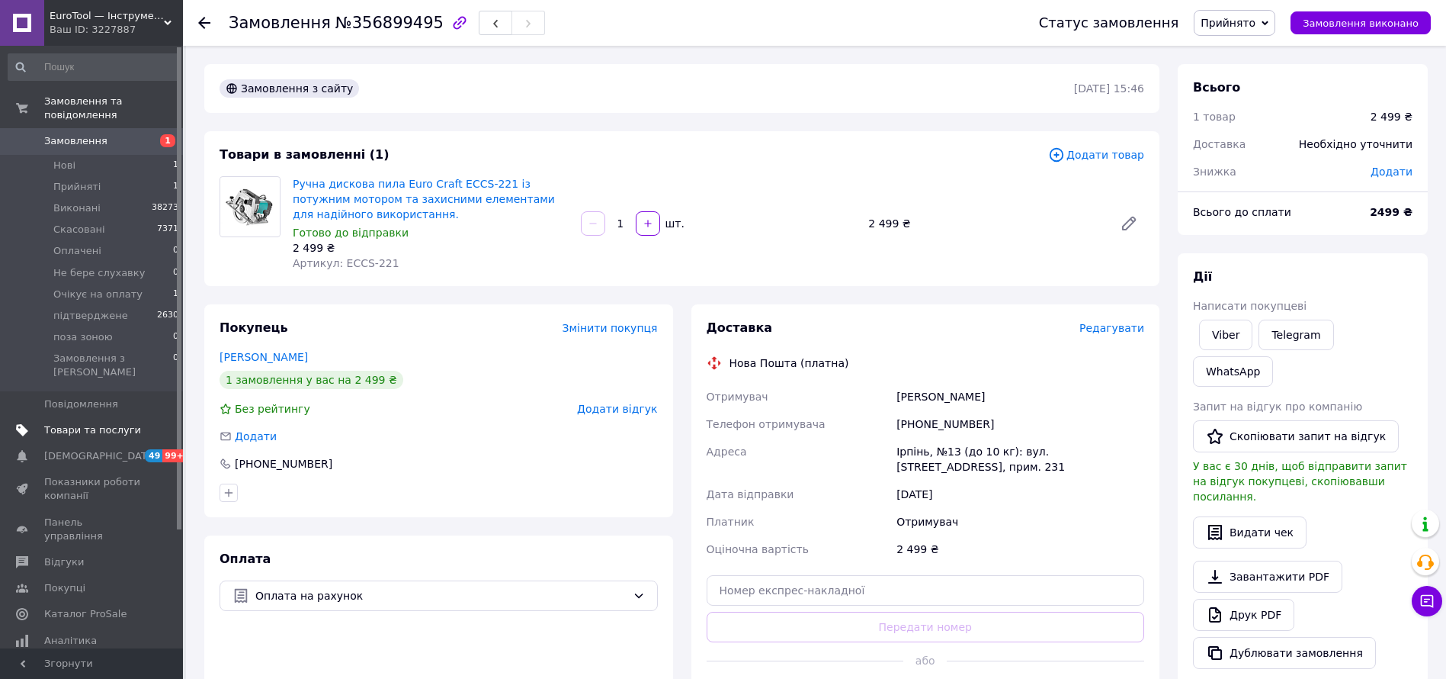
click at [93, 423] on span "Товари та послуги" at bounding box center [92, 430] width 97 height 14
click at [1253, 6] on div "Статус замовлення Прийнято Виконано Скасовано Оплачено Не бере слухавку Очікує …" at bounding box center [1220, 23] width 422 height 46
click at [1256, 17] on span "Прийнято" at bounding box center [1228, 23] width 55 height 12
click at [1291, 120] on li "Очікує на оплату" at bounding box center [1248, 128] width 107 height 23
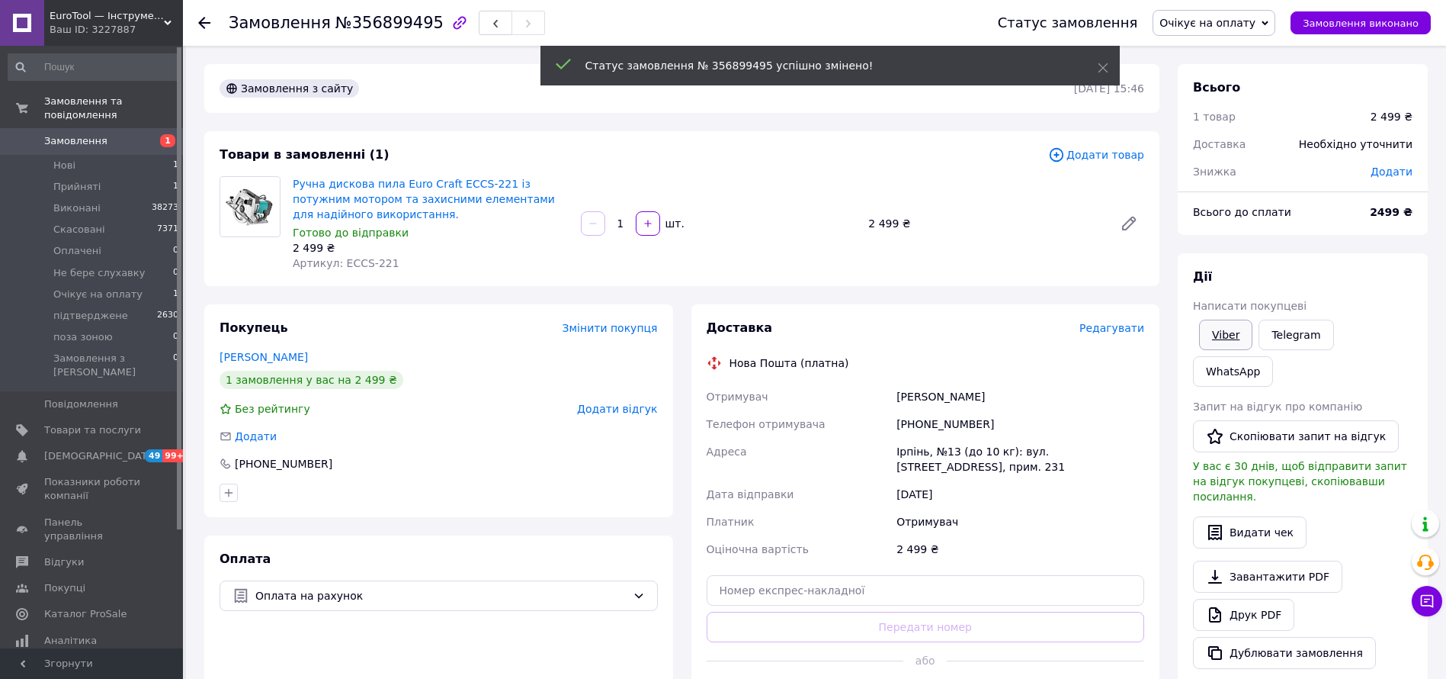
click at [1202, 326] on link "Viber" at bounding box center [1225, 334] width 53 height 30
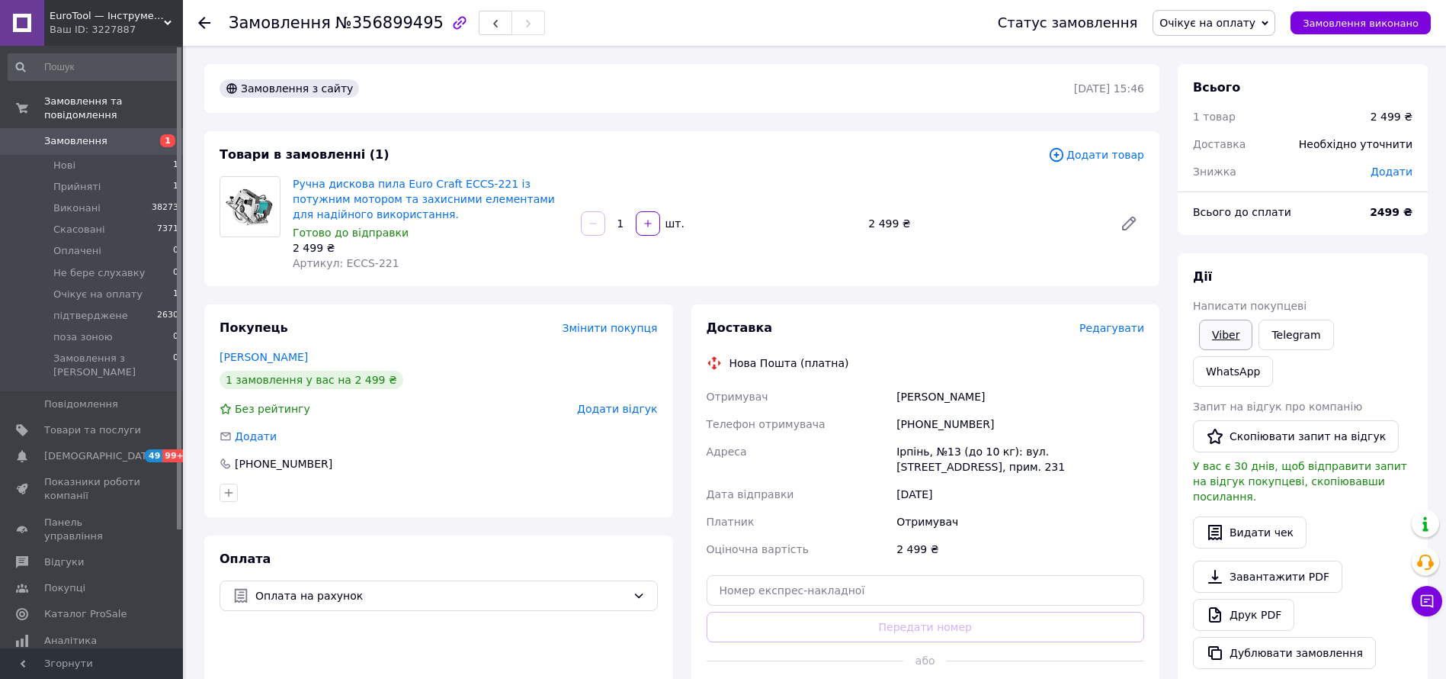
click at [1230, 332] on link "Viber" at bounding box center [1225, 334] width 53 height 30
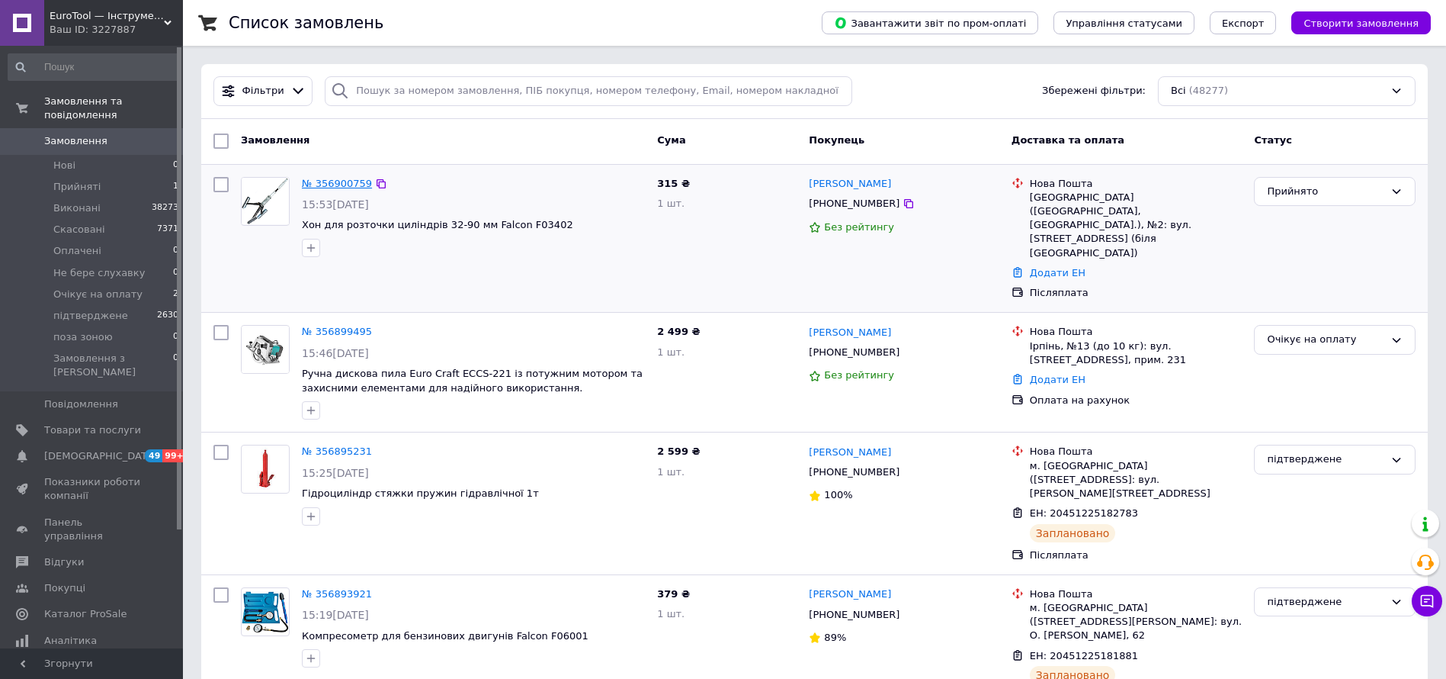
click at [342, 178] on link "№ 356900759" at bounding box center [337, 183] width 70 height 11
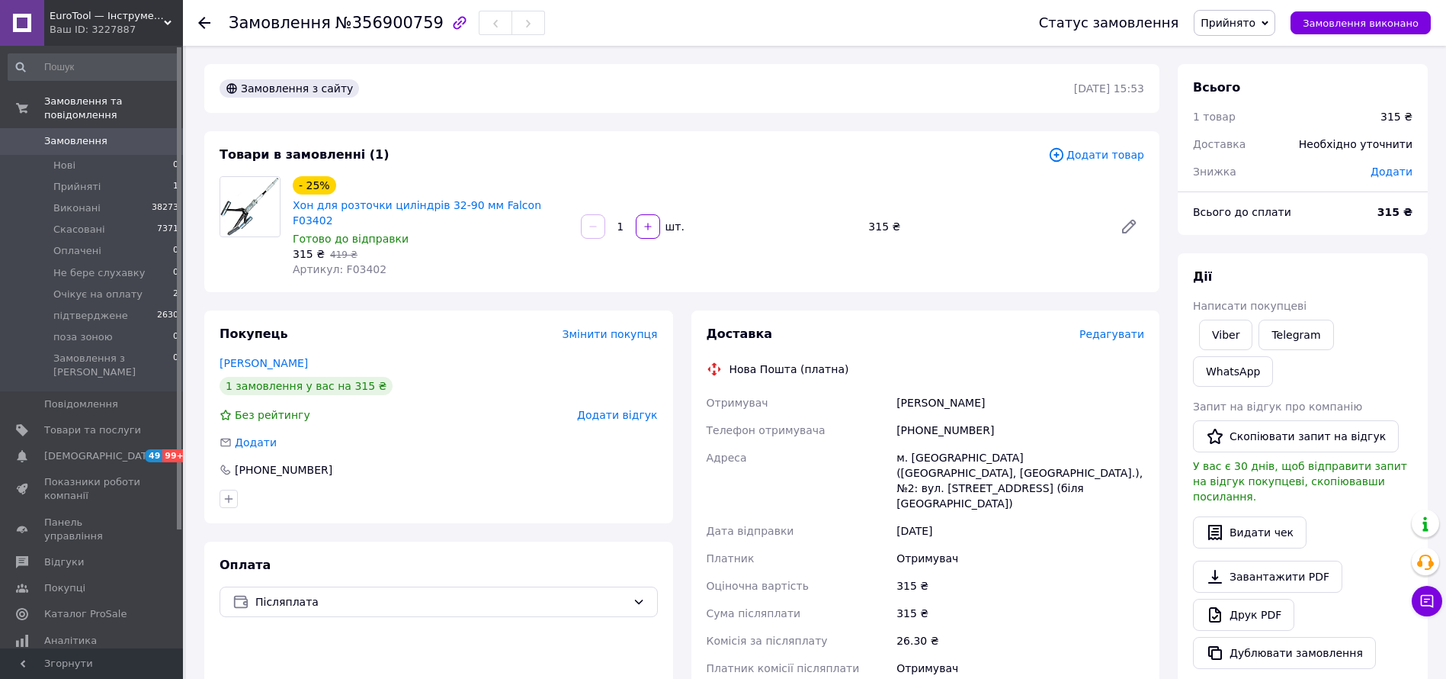
click at [1125, 328] on span "Редагувати" at bounding box center [1112, 334] width 65 height 12
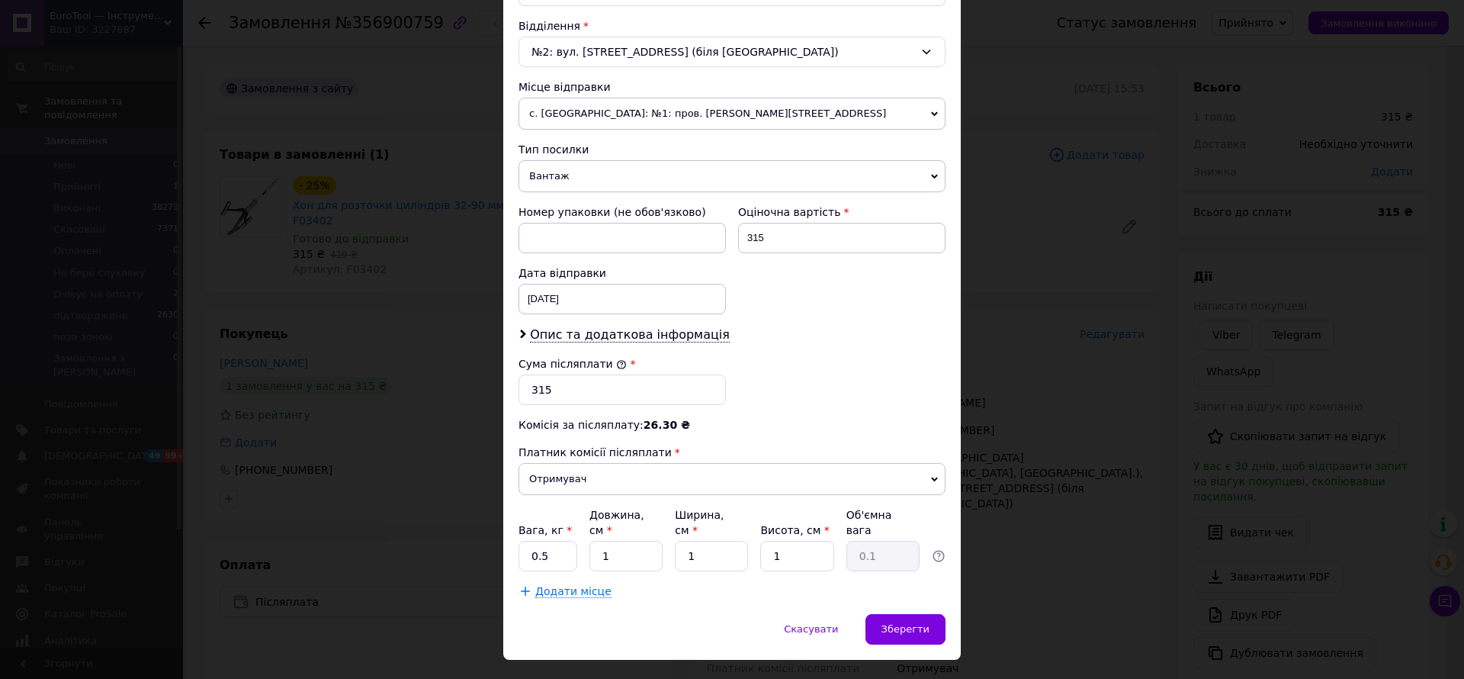
scroll to position [485, 0]
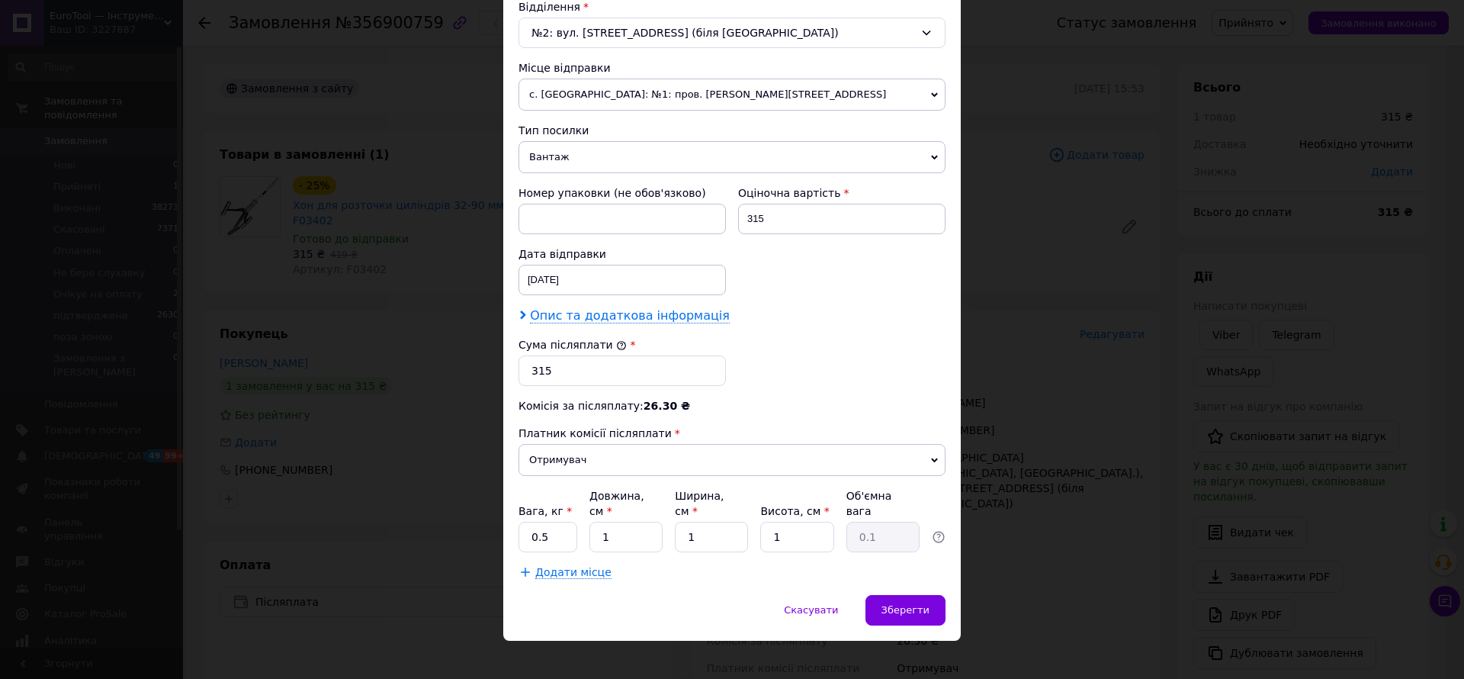
click at [660, 315] on span "Опис та додаткова інформація" at bounding box center [630, 315] width 200 height 15
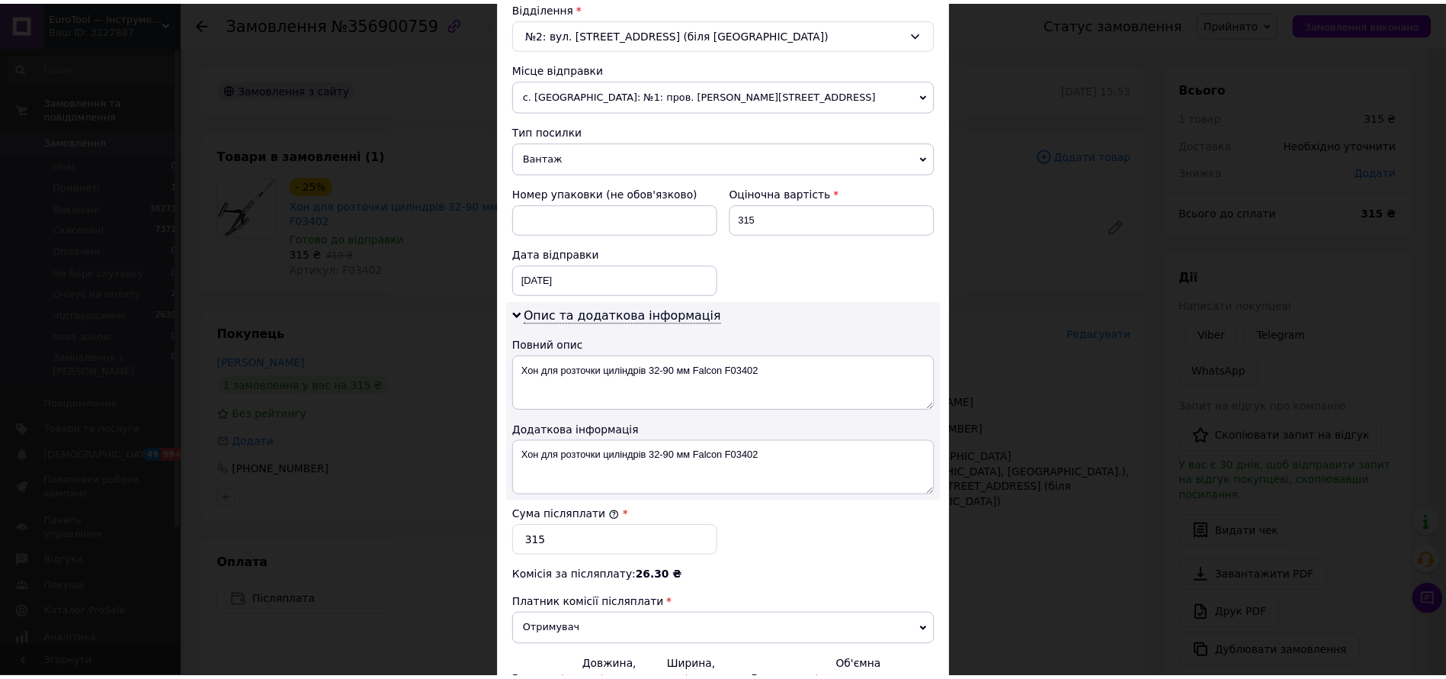
scroll to position [656, 0]
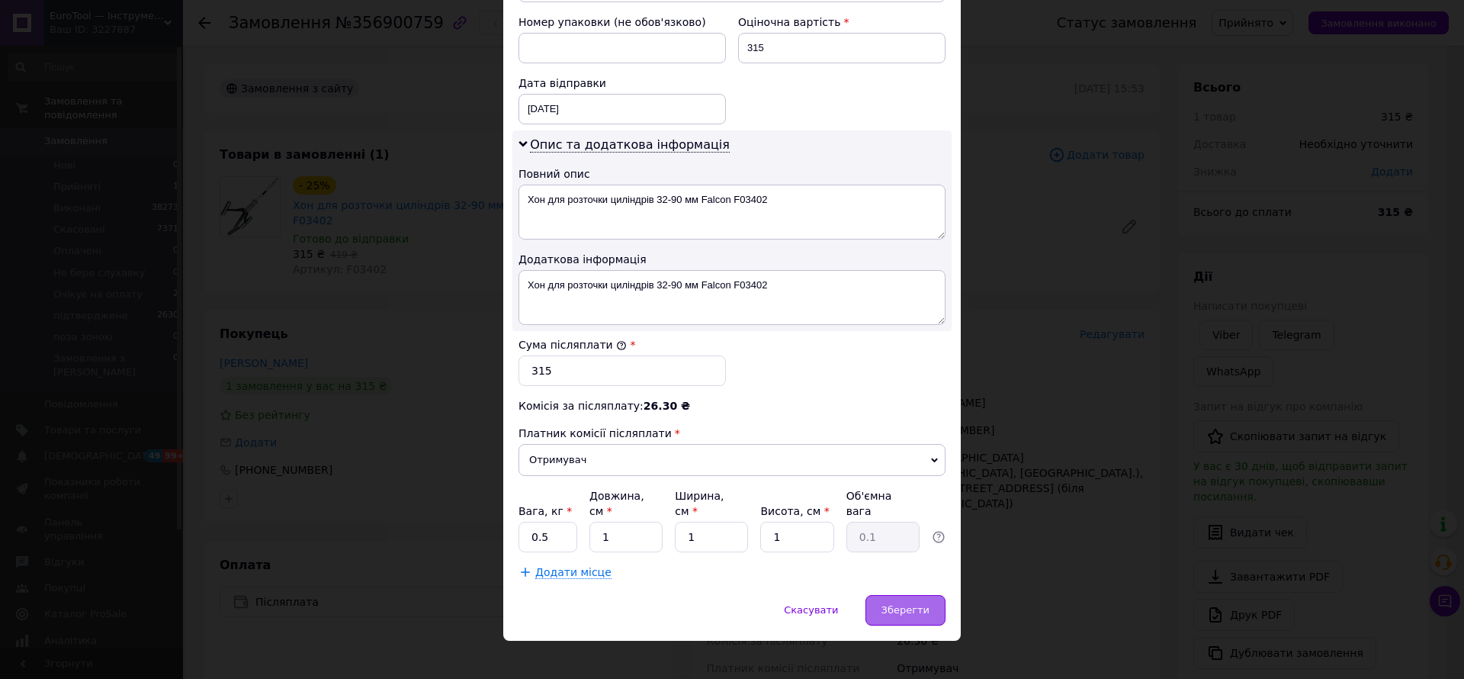
click at [921, 604] on span "Зберегти" at bounding box center [905, 609] width 48 height 11
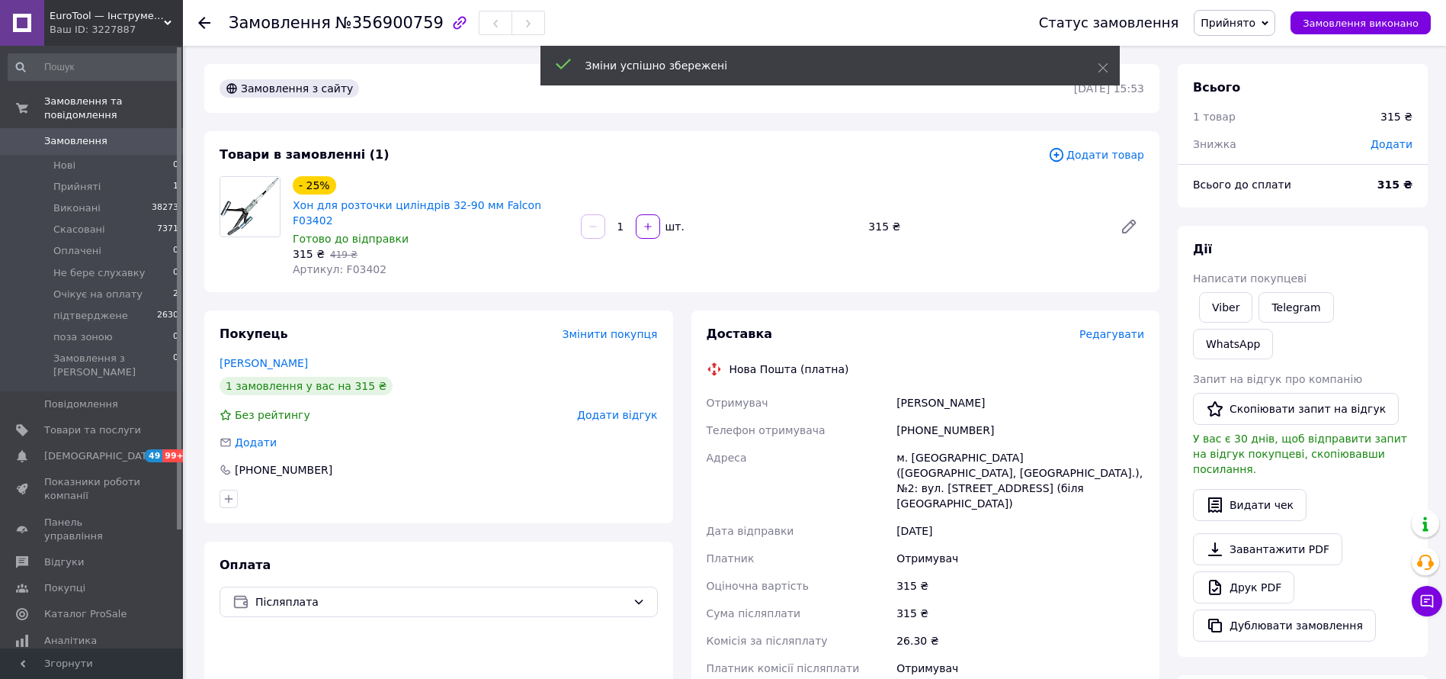
click at [1256, 23] on span "Прийнято" at bounding box center [1228, 23] width 55 height 12
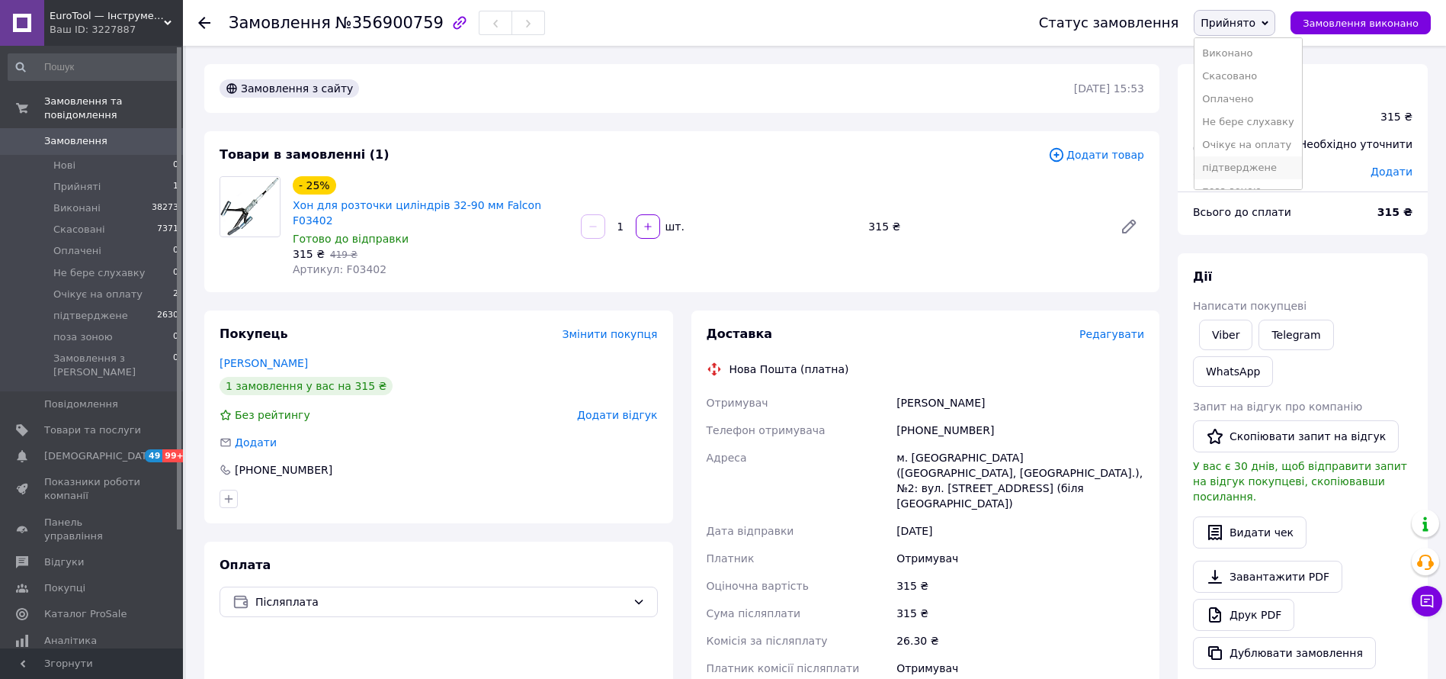
scroll to position [17, 0]
click at [1276, 157] on li "підтверджене" at bounding box center [1248, 151] width 107 height 23
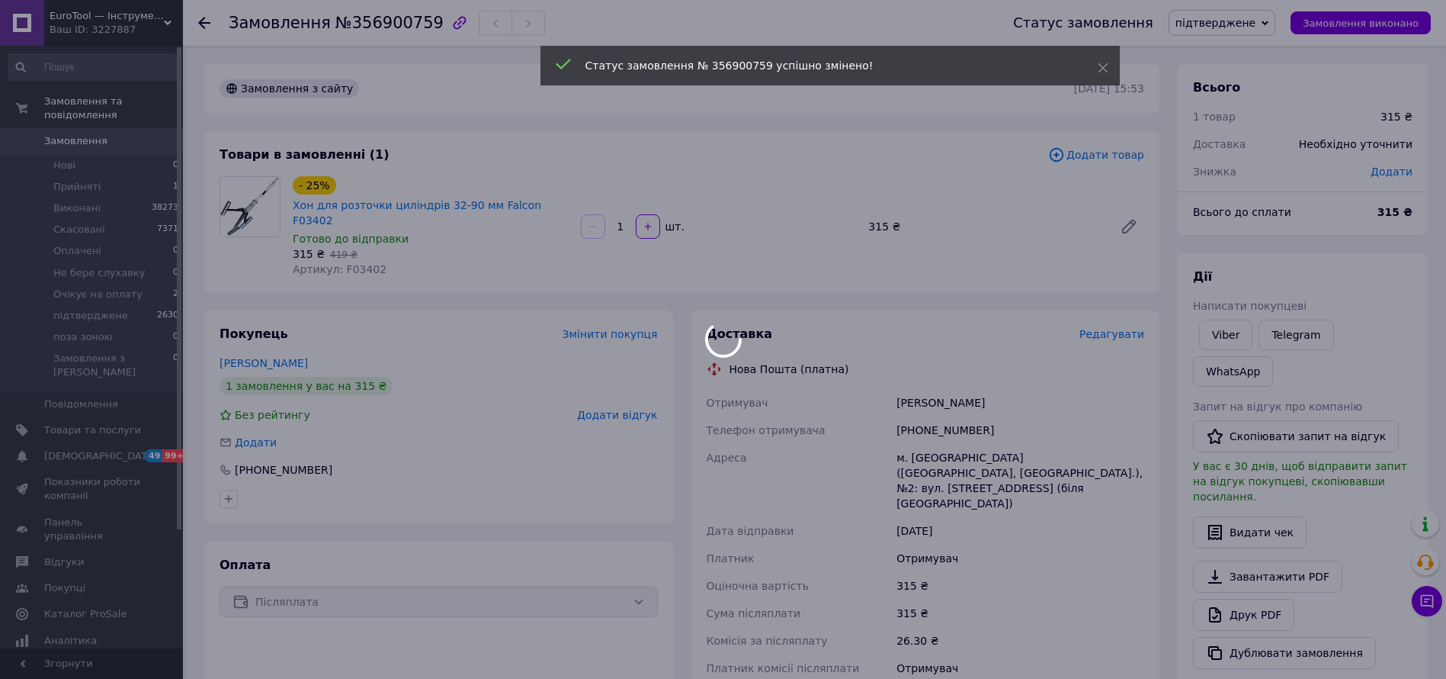
scroll to position [418, 0]
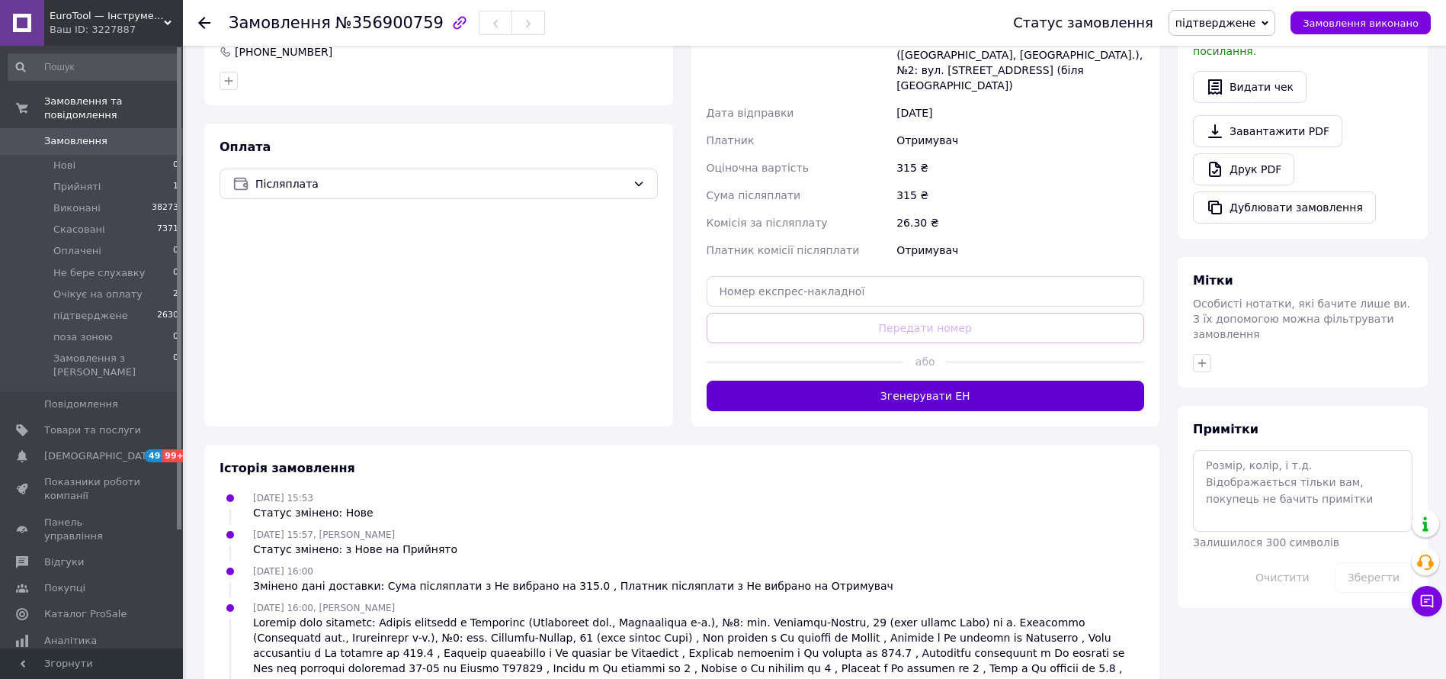
click at [1005, 380] on button "Згенерувати ЕН" at bounding box center [926, 395] width 438 height 30
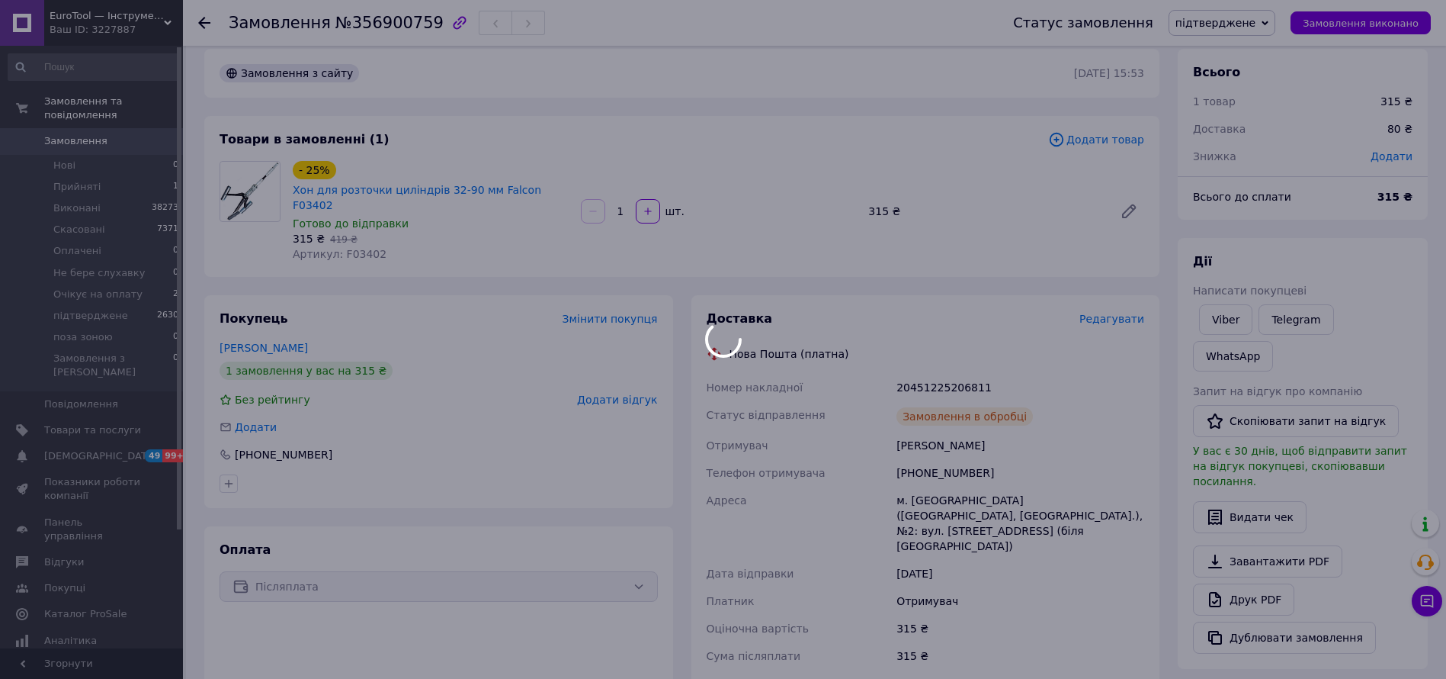
scroll to position [0, 0]
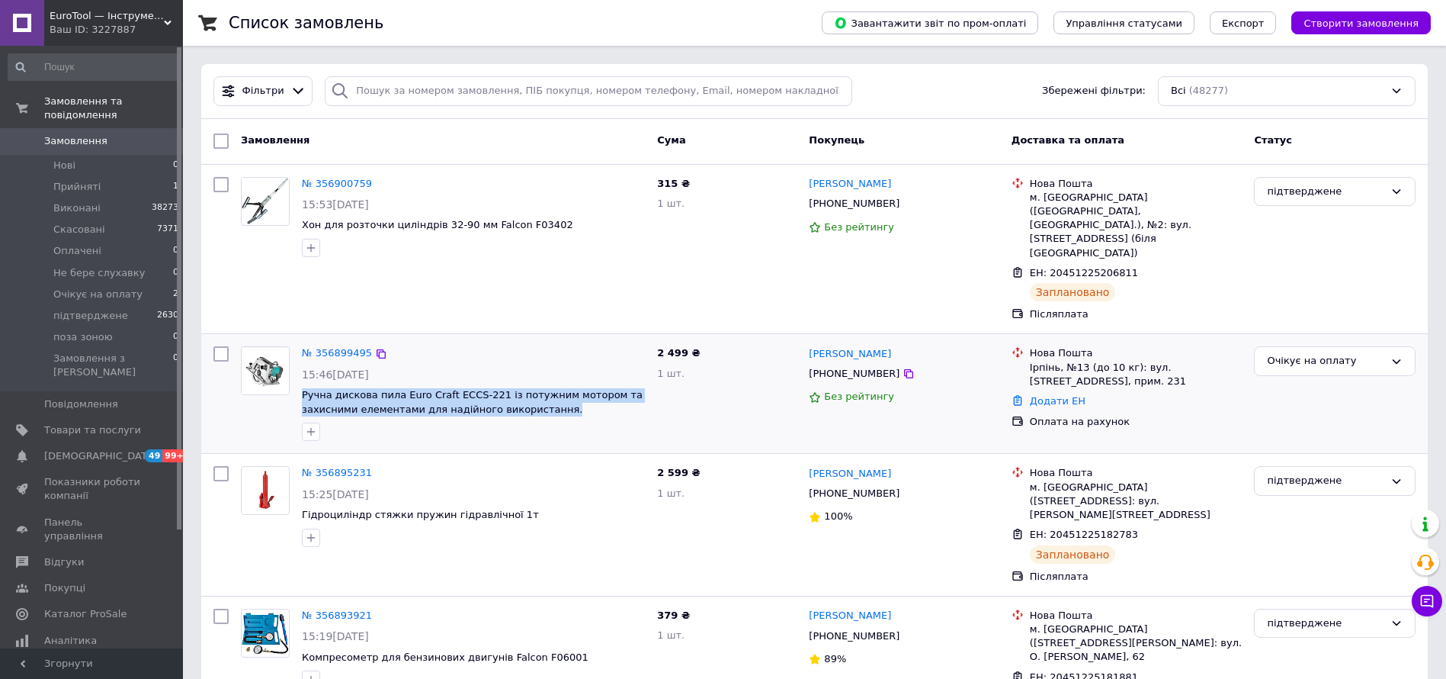
drag, startPoint x: 489, startPoint y: 366, endPoint x: 555, endPoint y: 380, distance: 67.9
click at [560, 382] on div "№ 356899495 15:46[DATE] Ручна дискова пила Euro Craft ECCS-221 із потужним мото…" at bounding box center [473, 393] width 355 height 107
